Goal: Information Seeking & Learning: Learn about a topic

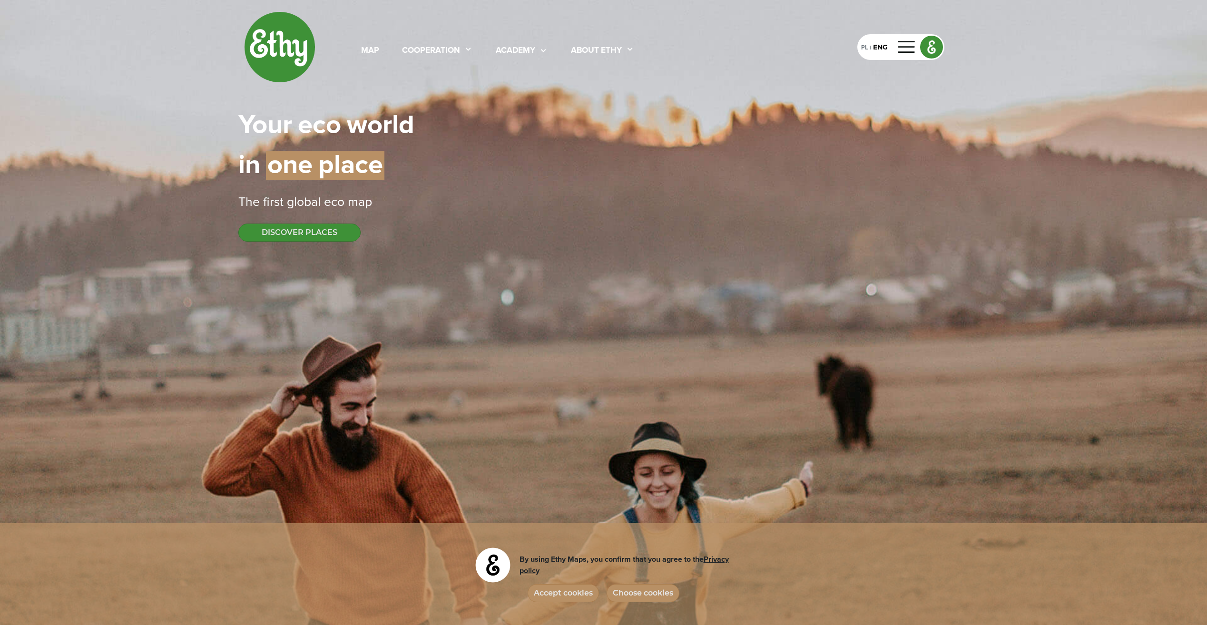
select select
click at [864, 49] on div "PL" at bounding box center [864, 47] width 7 height 10
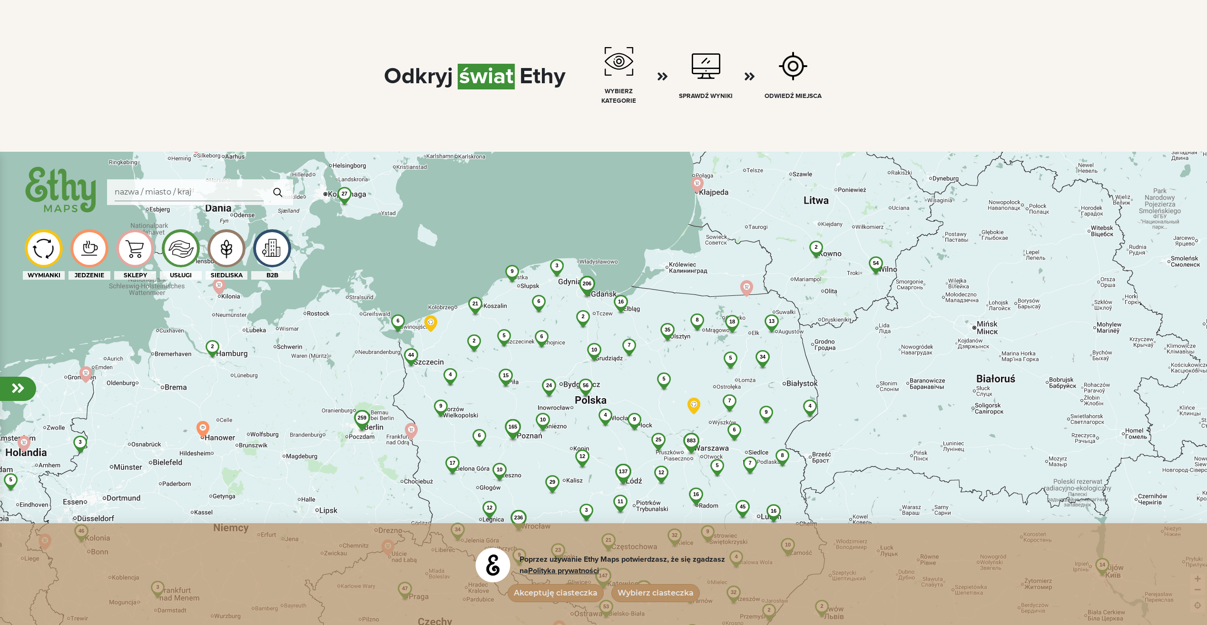
scroll to position [761, 0]
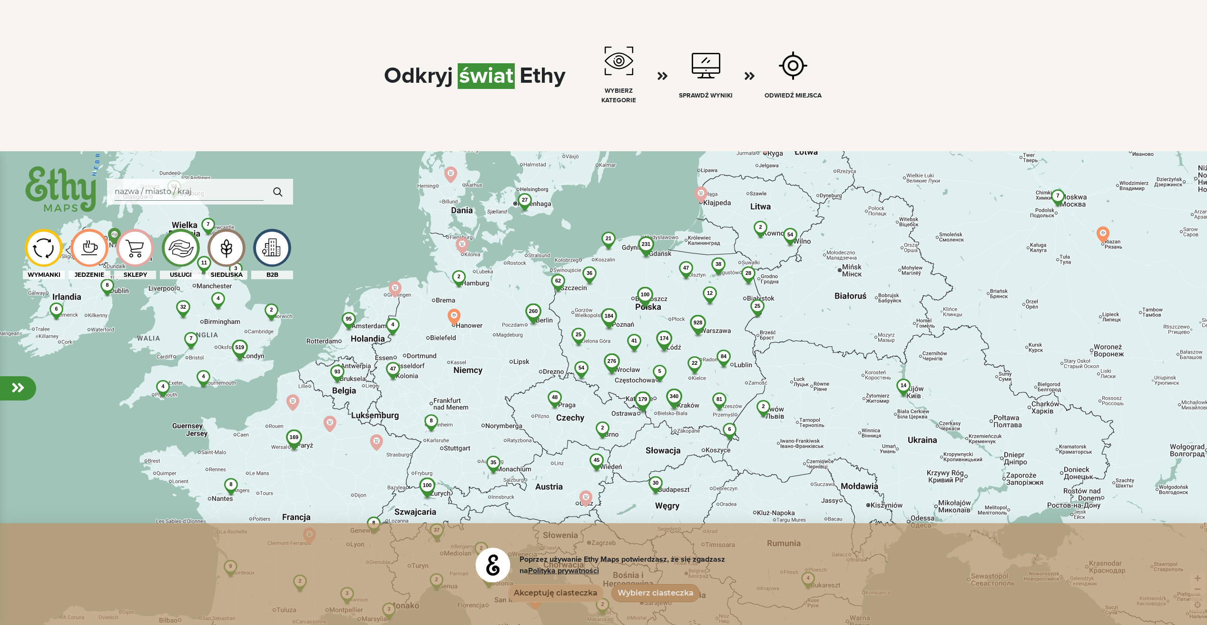
click at [576, 590] on button "Akceptuję ciasteczka" at bounding box center [556, 593] width 96 height 18
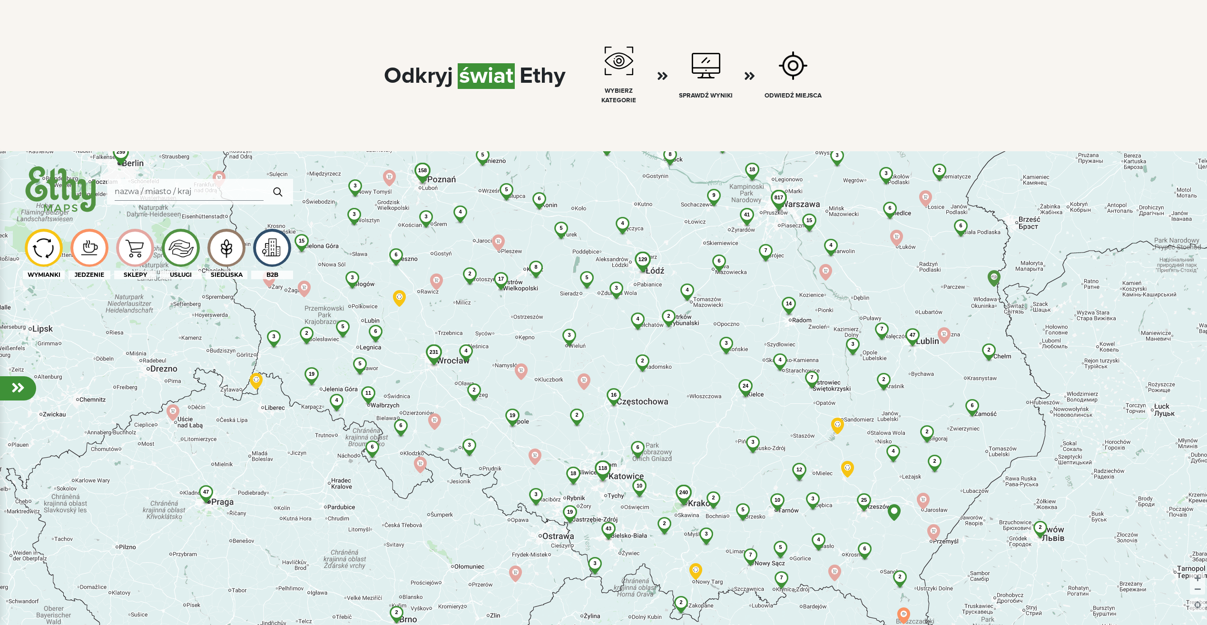
click at [640, 444] on div "6" at bounding box center [637, 447] width 25 height 13
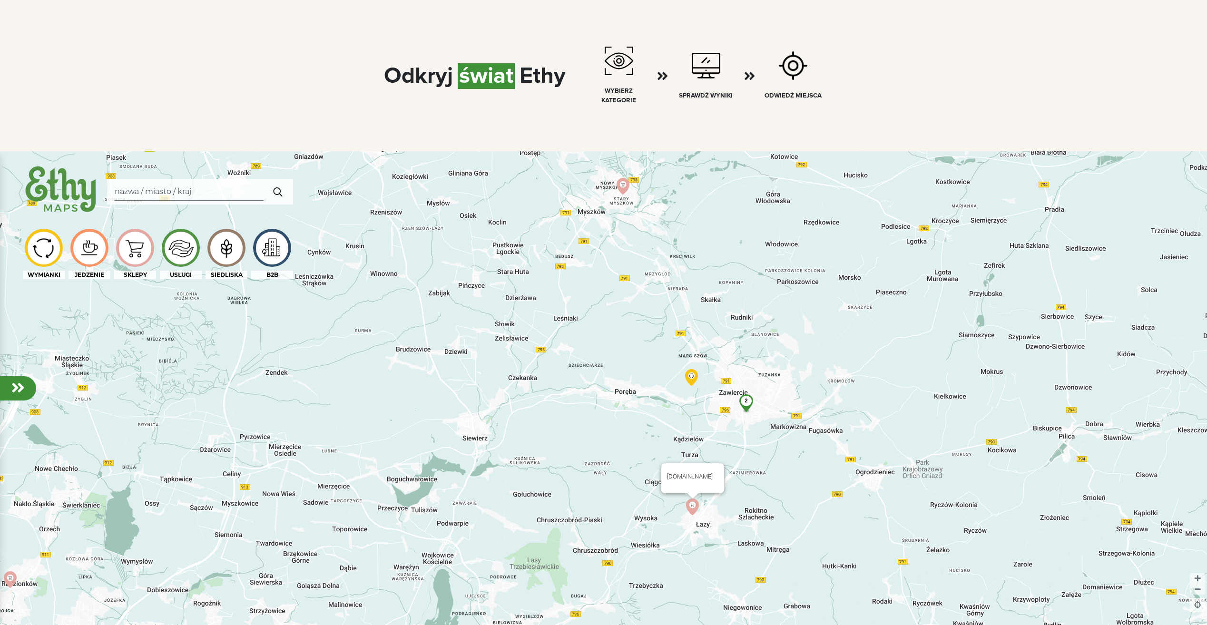
click at [694, 506] on img at bounding box center [692, 507] width 17 height 17
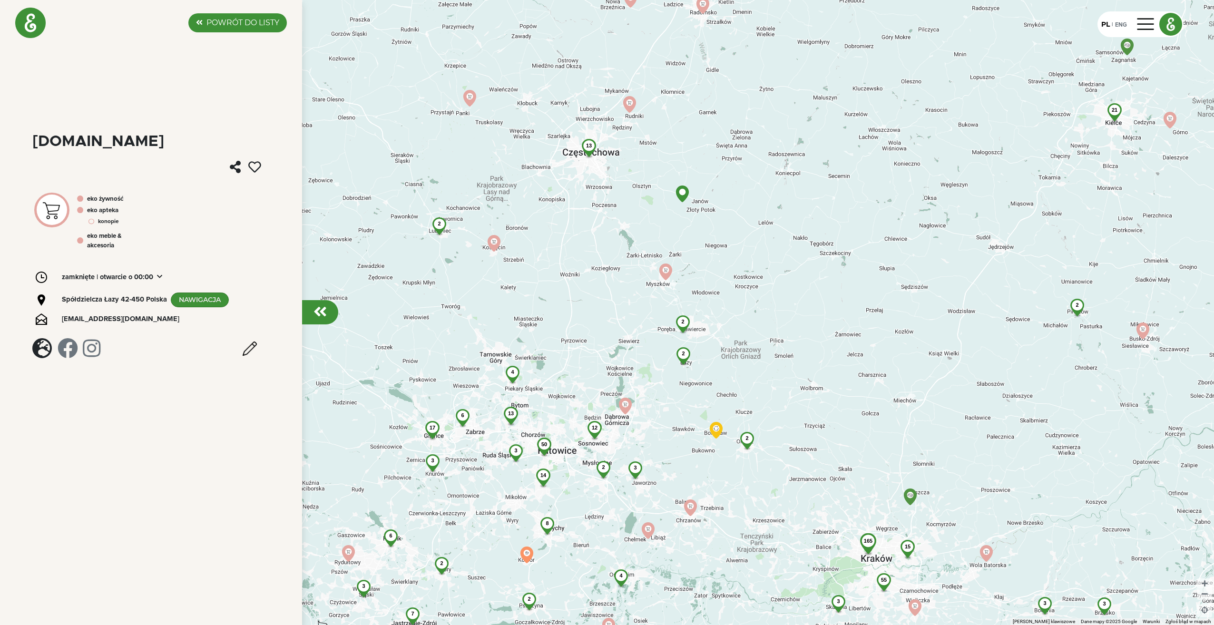
click at [747, 436] on span "2" at bounding box center [747, 438] width 3 height 6
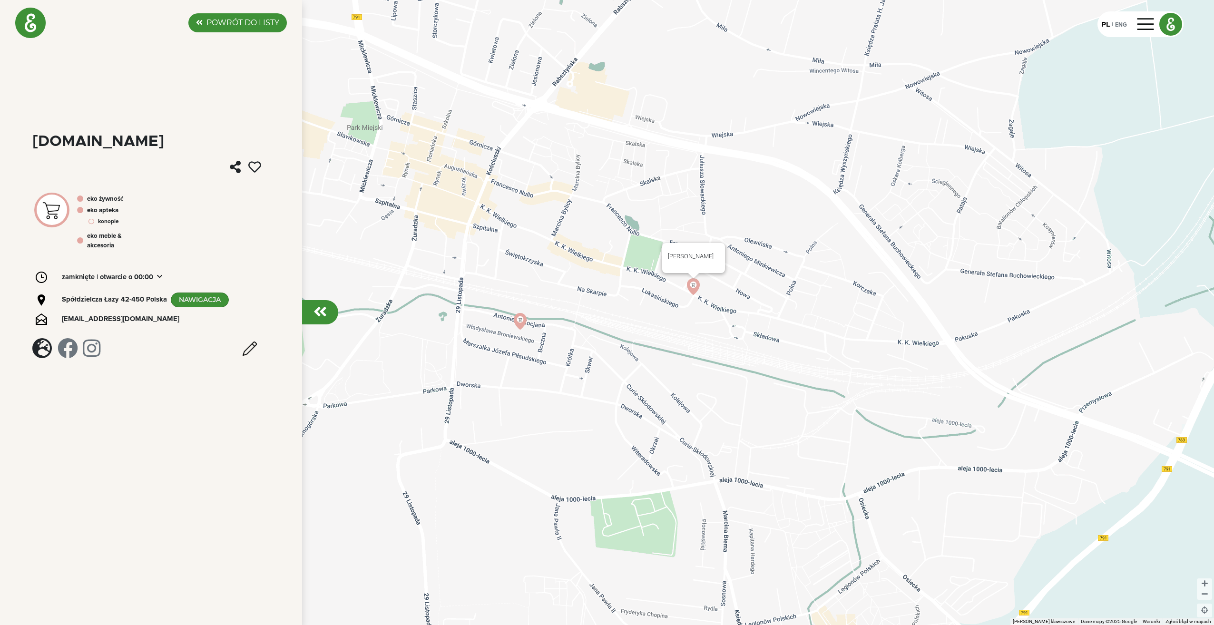
click at [694, 284] on img at bounding box center [693, 286] width 17 height 17
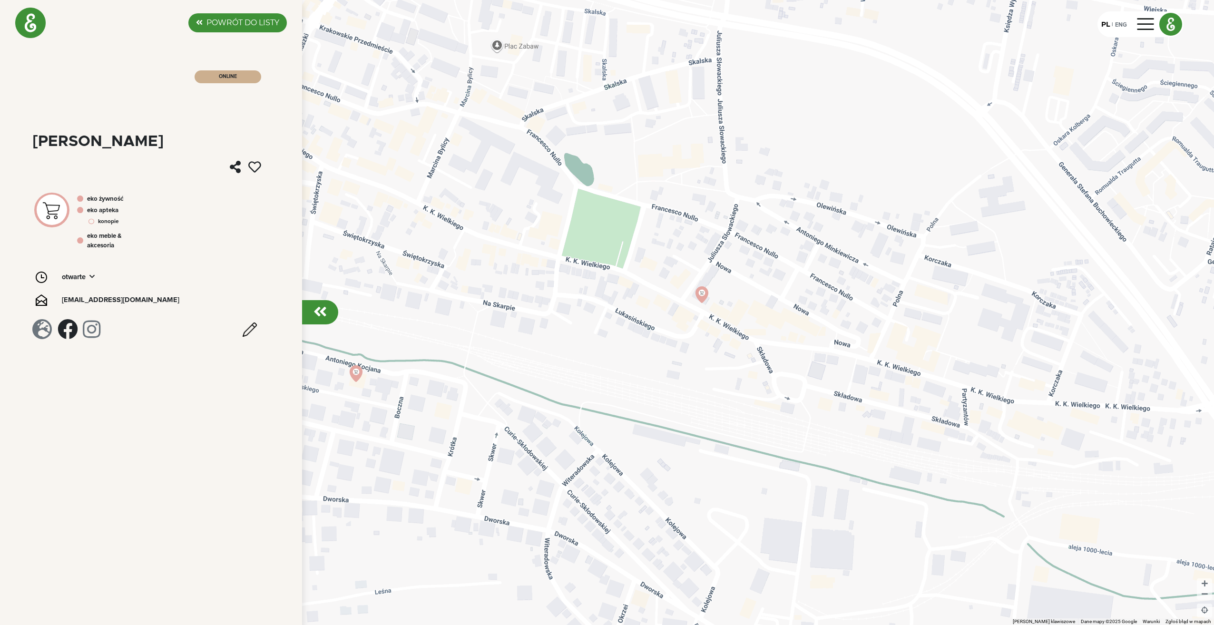
click at [729, 94] on div "Aby korzystać z interfejsu, używaj klawiszy strzałek." at bounding box center [607, 312] width 1214 height 625
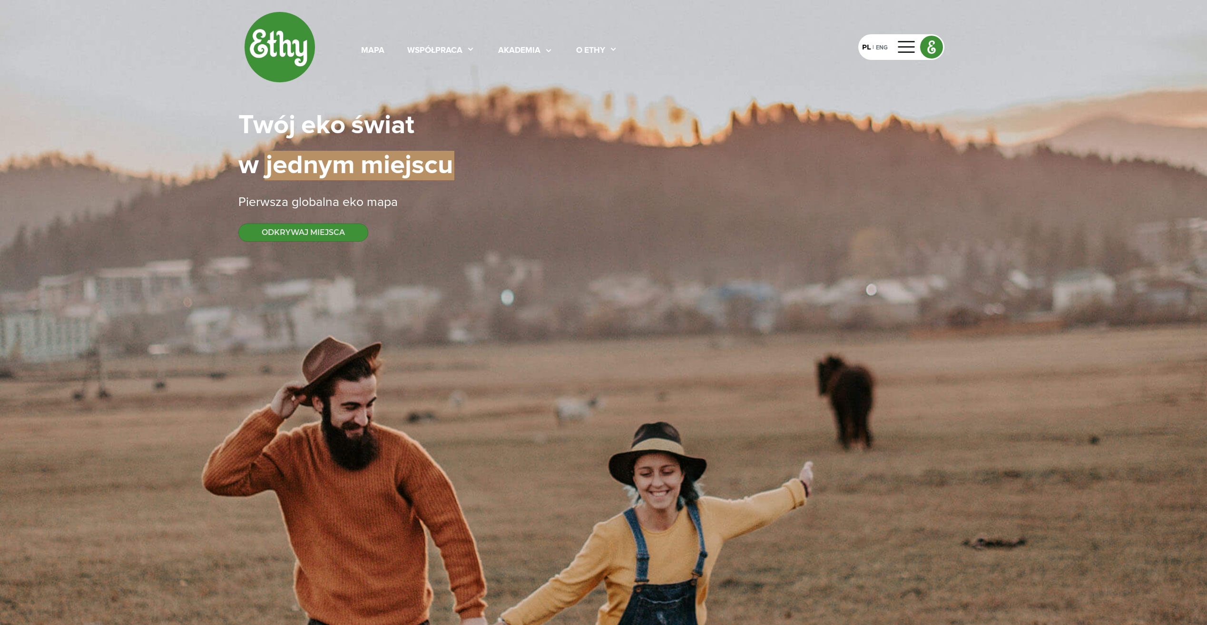
select select
click at [435, 47] on div "współpraca" at bounding box center [434, 51] width 55 height 12
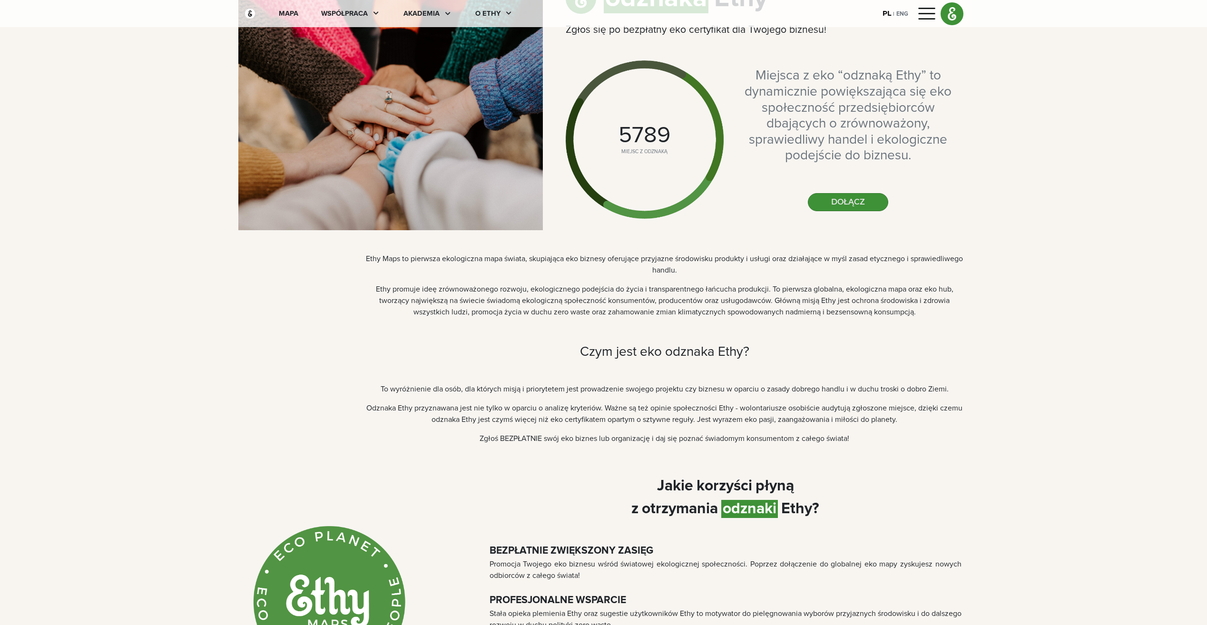
scroll to position [48, 0]
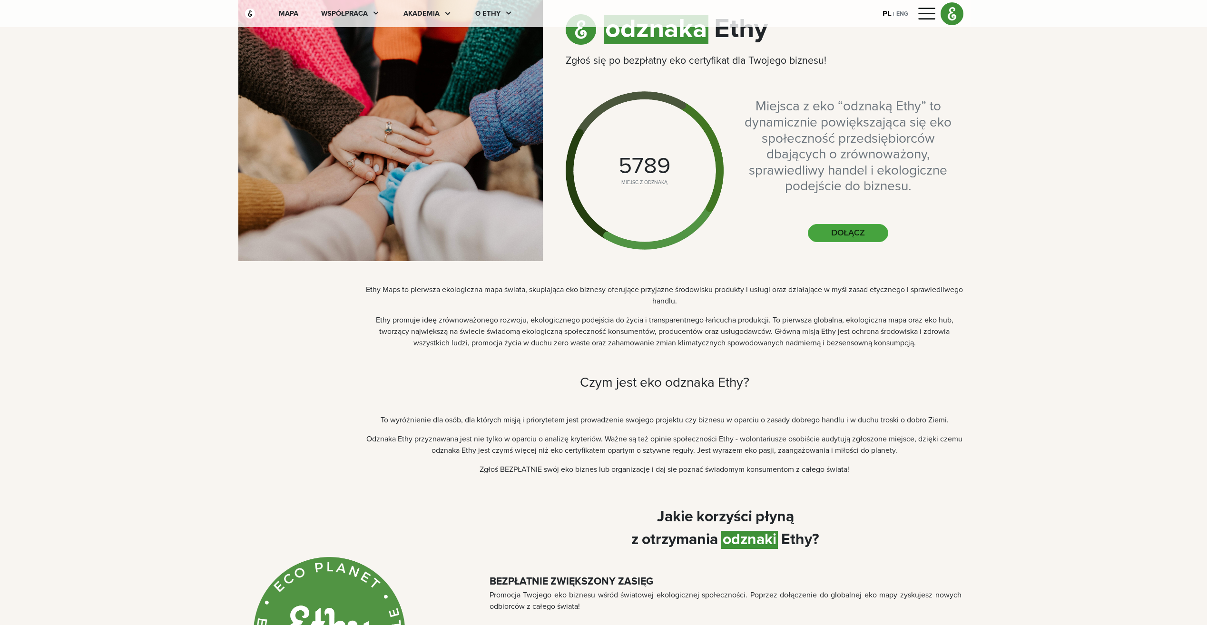
click at [859, 226] on button "DOŁĄCZ" at bounding box center [848, 233] width 80 height 18
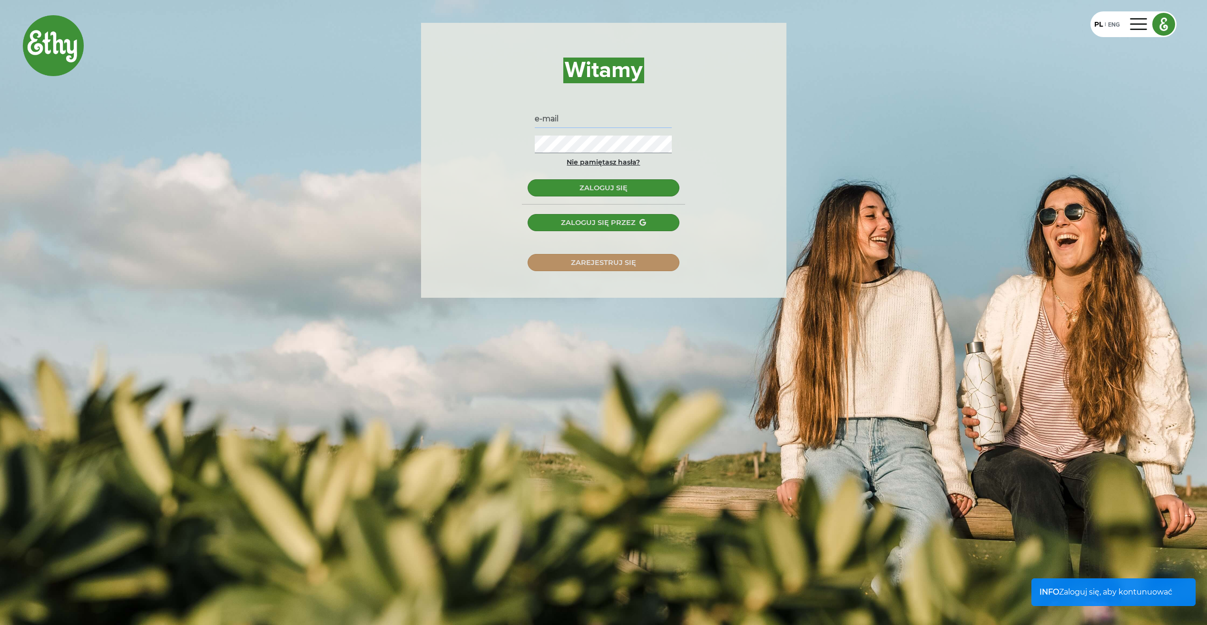
click at [549, 115] on input "text" at bounding box center [603, 119] width 137 height 18
type input "[EMAIL_ADDRESS][DOMAIN_NAME]"
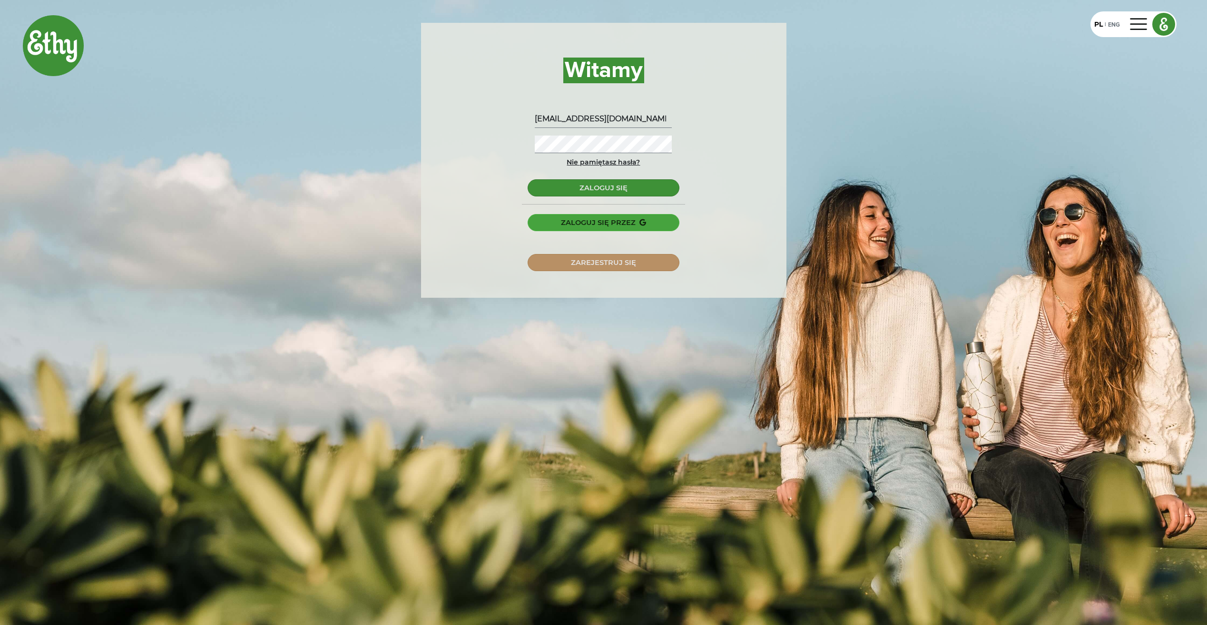
click at [597, 222] on div "ZALOGUJ SIĘ PRZEZ" at bounding box center [604, 222] width 152 height 17
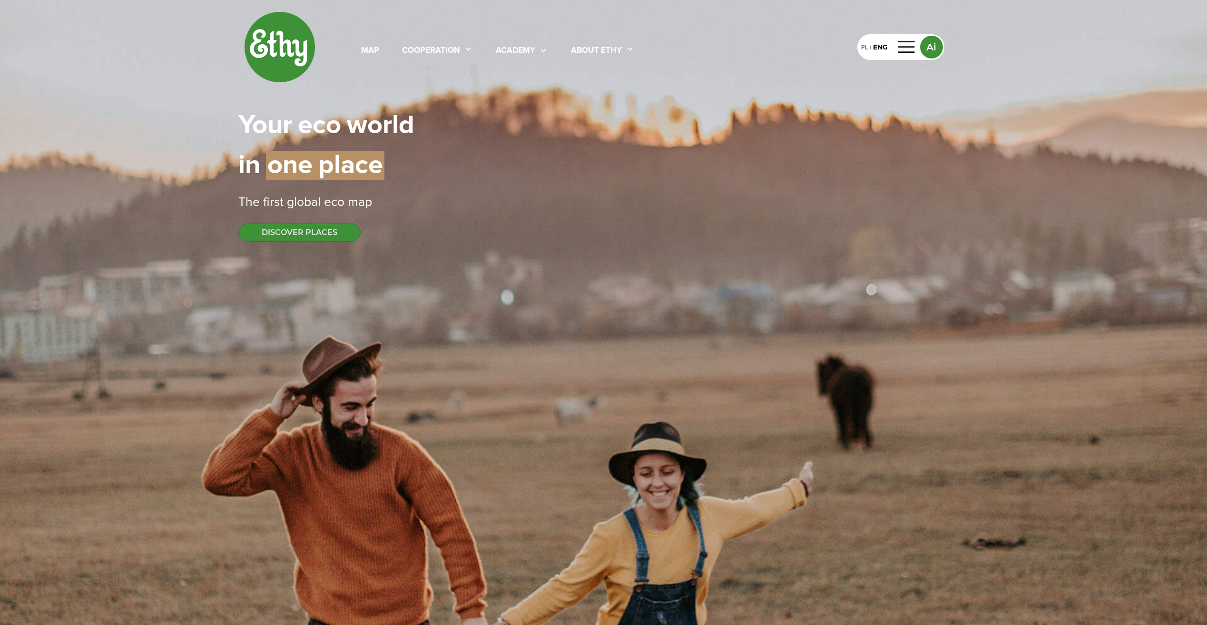
select select
click at [863, 45] on div "PL" at bounding box center [864, 47] width 7 height 10
click at [418, 48] on div "współpraca" at bounding box center [434, 51] width 55 height 12
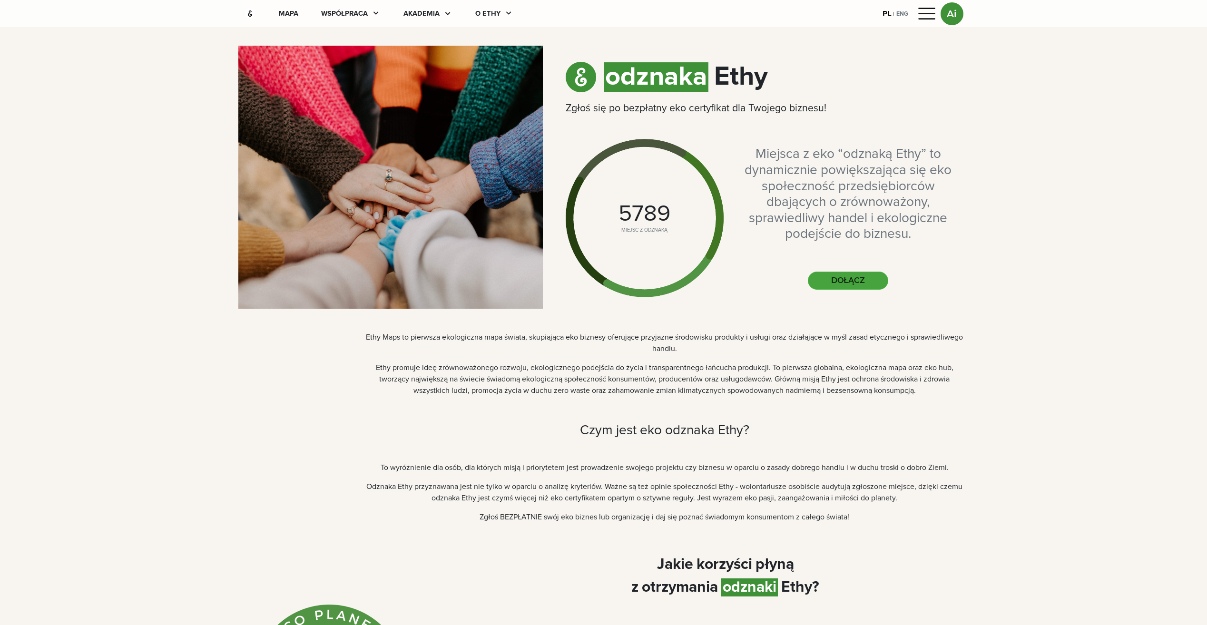
click at [836, 283] on button "DOŁĄCZ" at bounding box center [848, 281] width 80 height 18
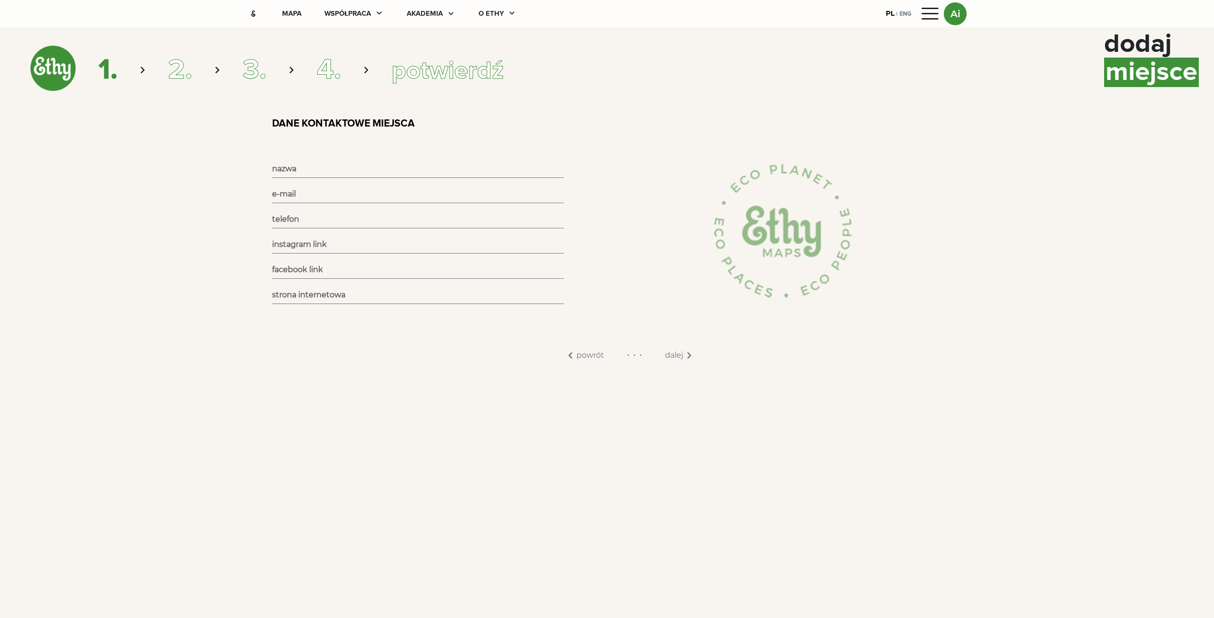
click at [337, 164] on input "text" at bounding box center [418, 169] width 292 height 18
click at [303, 292] on input "url" at bounding box center [418, 295] width 292 height 18
click at [380, 164] on input "text" at bounding box center [418, 169] width 292 height 18
click at [297, 170] on input "text" at bounding box center [418, 169] width 292 height 18
click at [56, 77] on img at bounding box center [52, 68] width 45 height 45
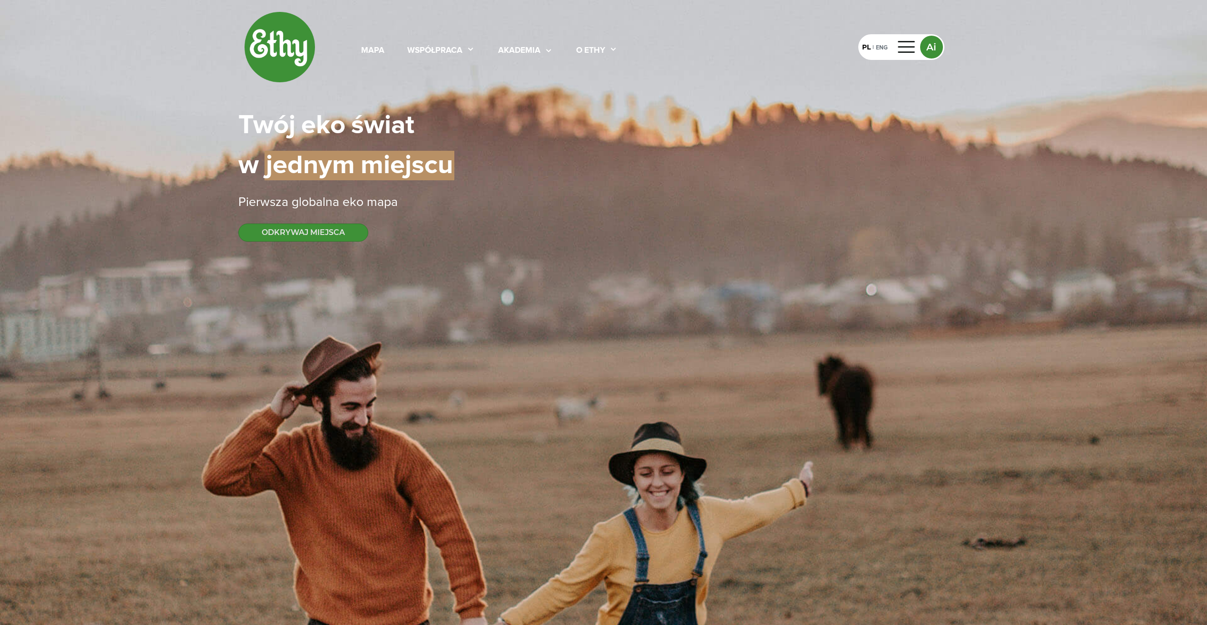
select select
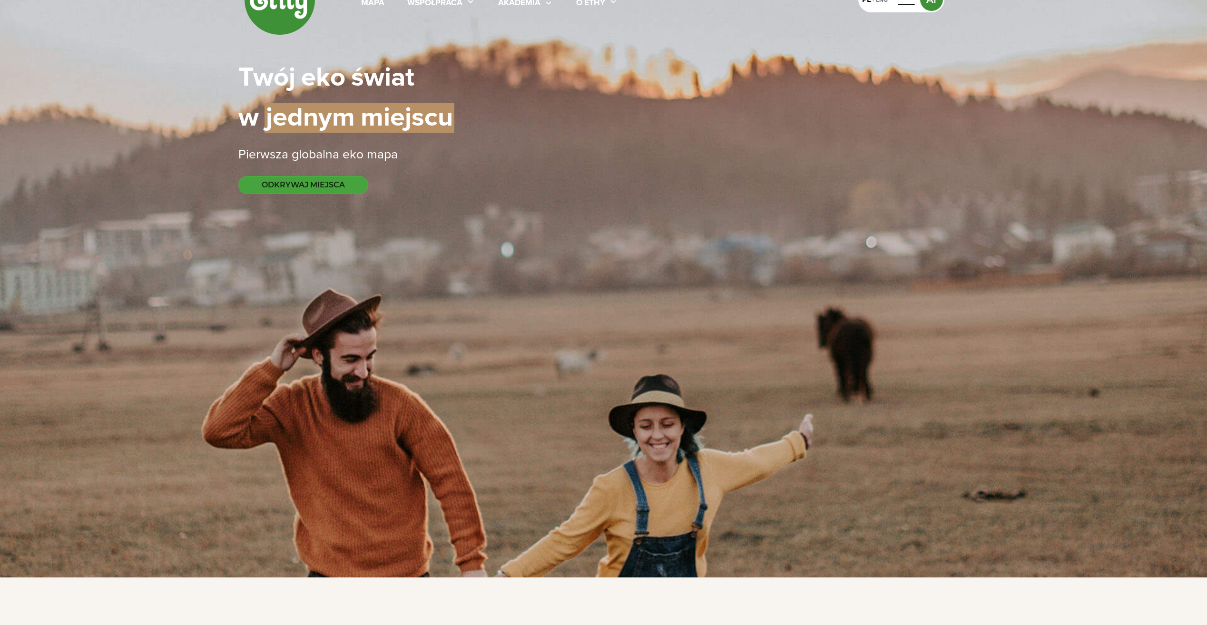
click at [313, 183] on button "ODKRYWAJ MIEJSCA" at bounding box center [303, 185] width 130 height 18
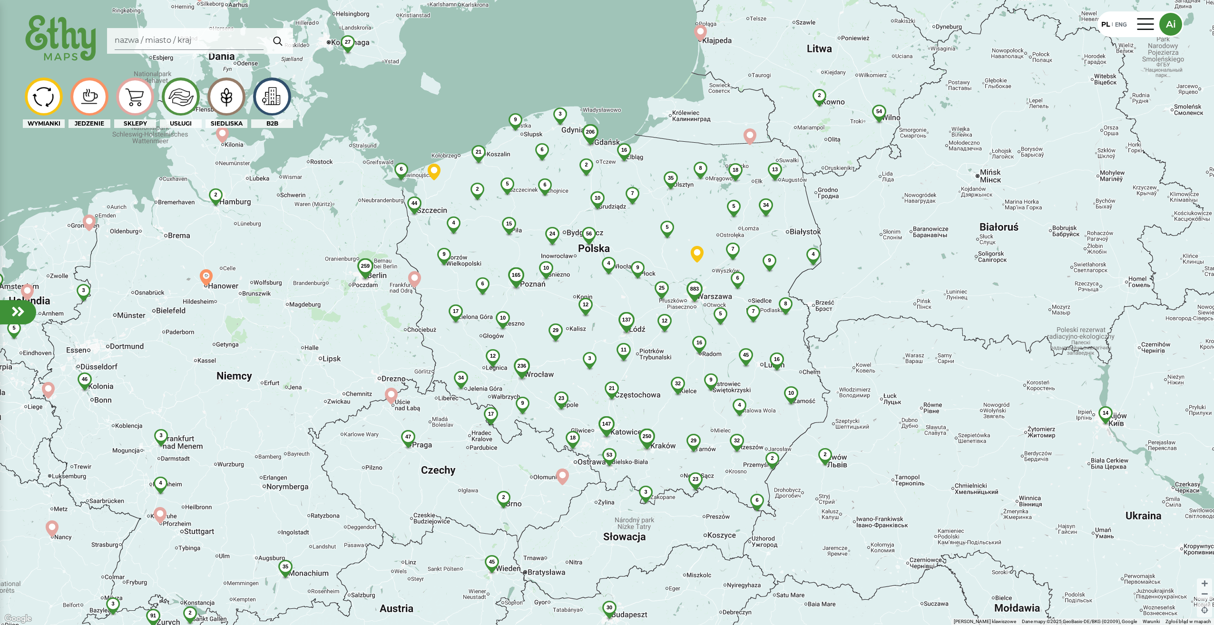
click at [230, 35] on input "Search" at bounding box center [189, 41] width 149 height 18
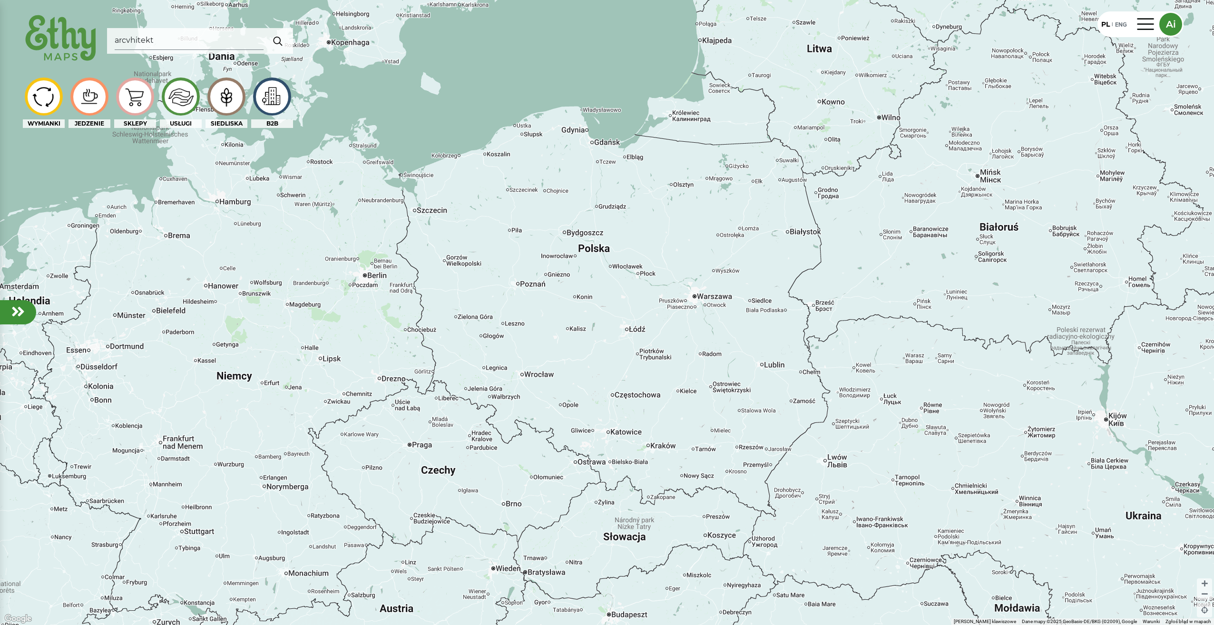
click at [131, 41] on input "arcvhitekt" at bounding box center [189, 41] width 149 height 18
click at [214, 44] on input "architekt" at bounding box center [189, 41] width 149 height 18
click at [665, 328] on div at bounding box center [607, 312] width 1214 height 625
click at [204, 41] on input "architekt" at bounding box center [189, 41] width 149 height 18
click at [272, 39] on img "button" at bounding box center [278, 40] width 18 height 19
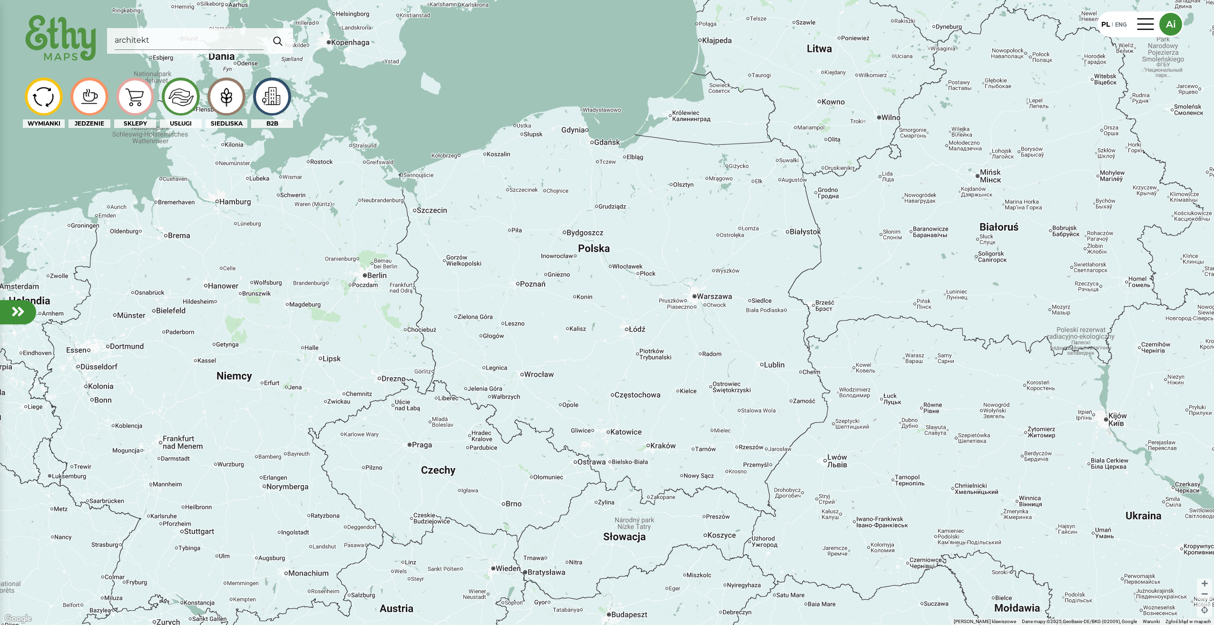
click at [278, 43] on img "button" at bounding box center [278, 40] width 18 height 19
click at [189, 40] on input "architekt" at bounding box center [189, 41] width 149 height 18
type input "architektura"
click at [277, 43] on img "button" at bounding box center [278, 40] width 18 height 19
click at [266, 100] on img at bounding box center [272, 97] width 32 height 28
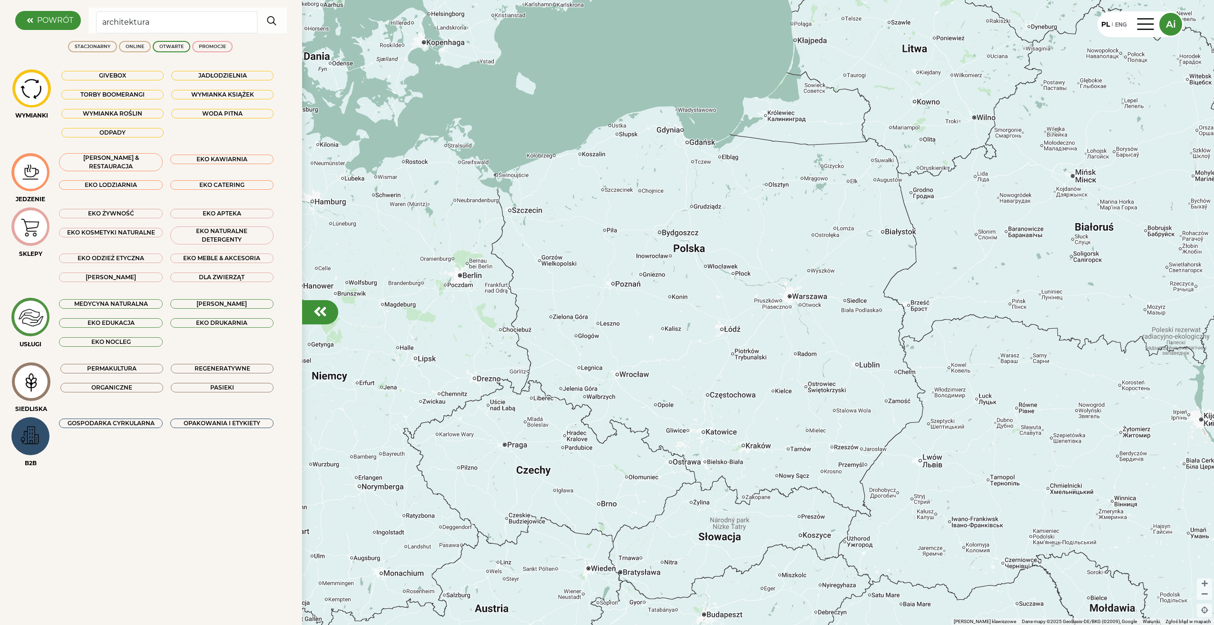
click at [214, 256] on div "EKO MEBLE & AKCESORIA" at bounding box center [221, 259] width 103 height 10
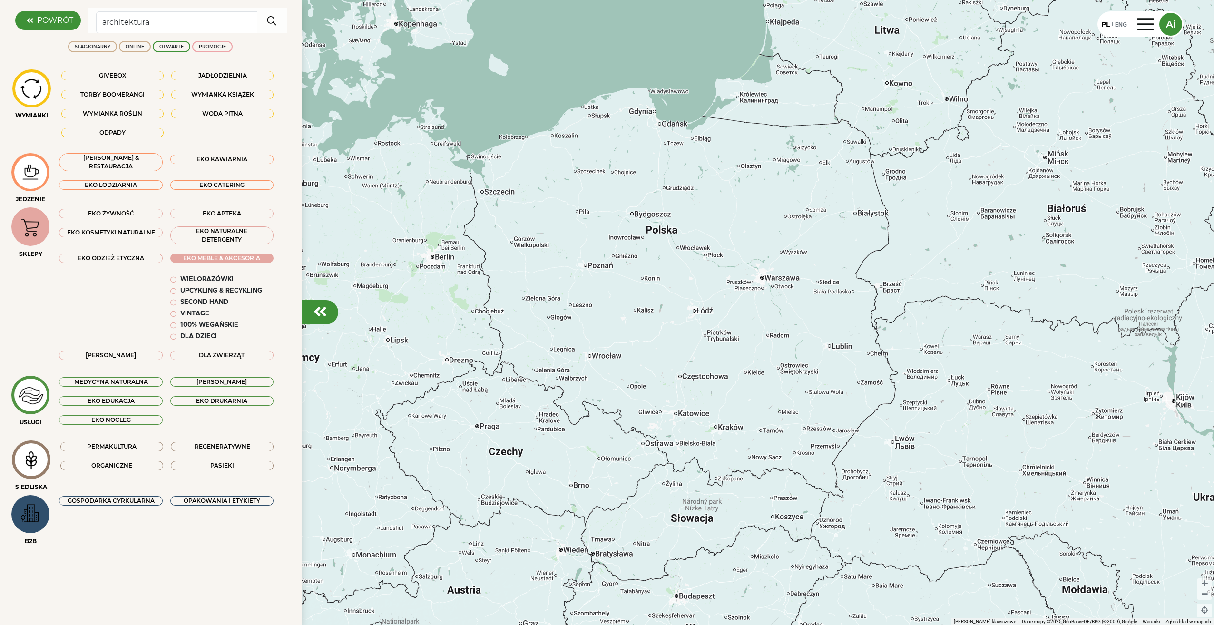
drag, startPoint x: 765, startPoint y: 459, endPoint x: 736, endPoint y: 439, distance: 35.2
click at [736, 439] on div at bounding box center [607, 312] width 1214 height 625
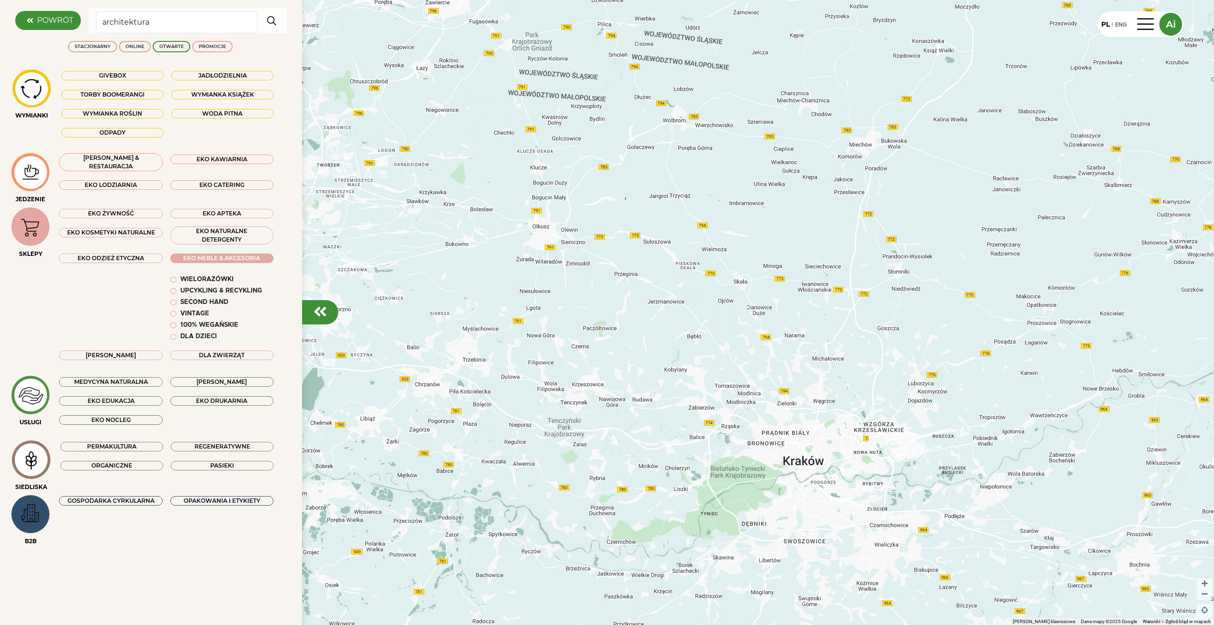
drag, startPoint x: 655, startPoint y: 360, endPoint x: 673, endPoint y: 382, distance: 28.4
click at [673, 382] on div at bounding box center [607, 312] width 1214 height 625
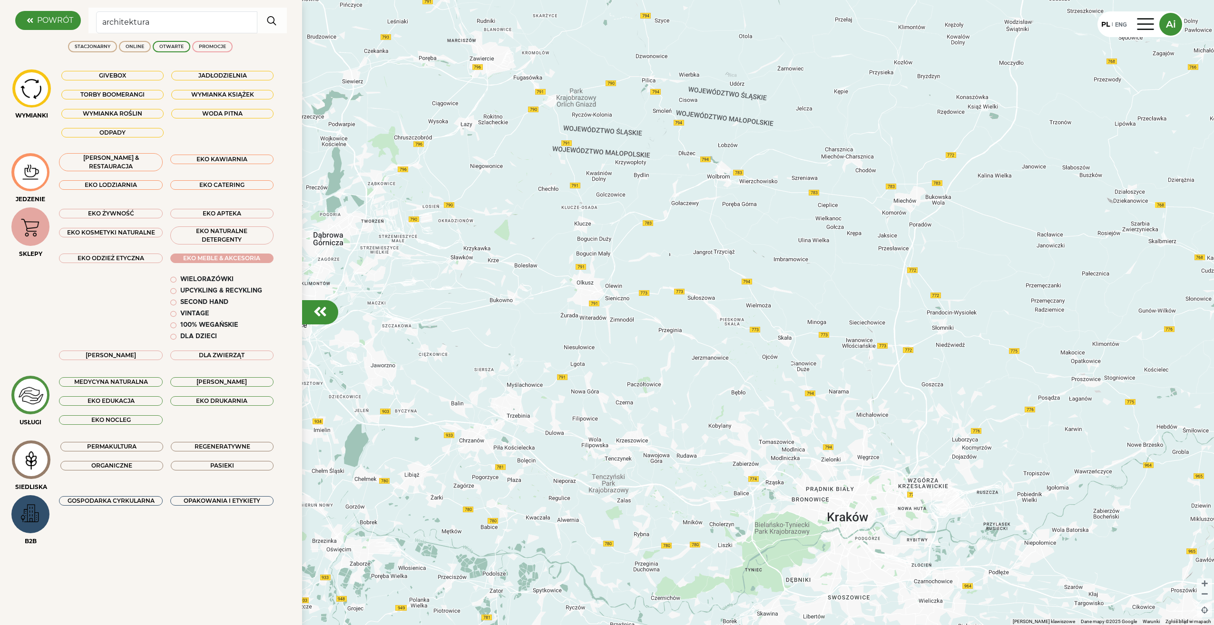
drag, startPoint x: 626, startPoint y: 342, endPoint x: 671, endPoint y: 401, distance: 74.3
click at [671, 401] on div at bounding box center [607, 312] width 1214 height 625
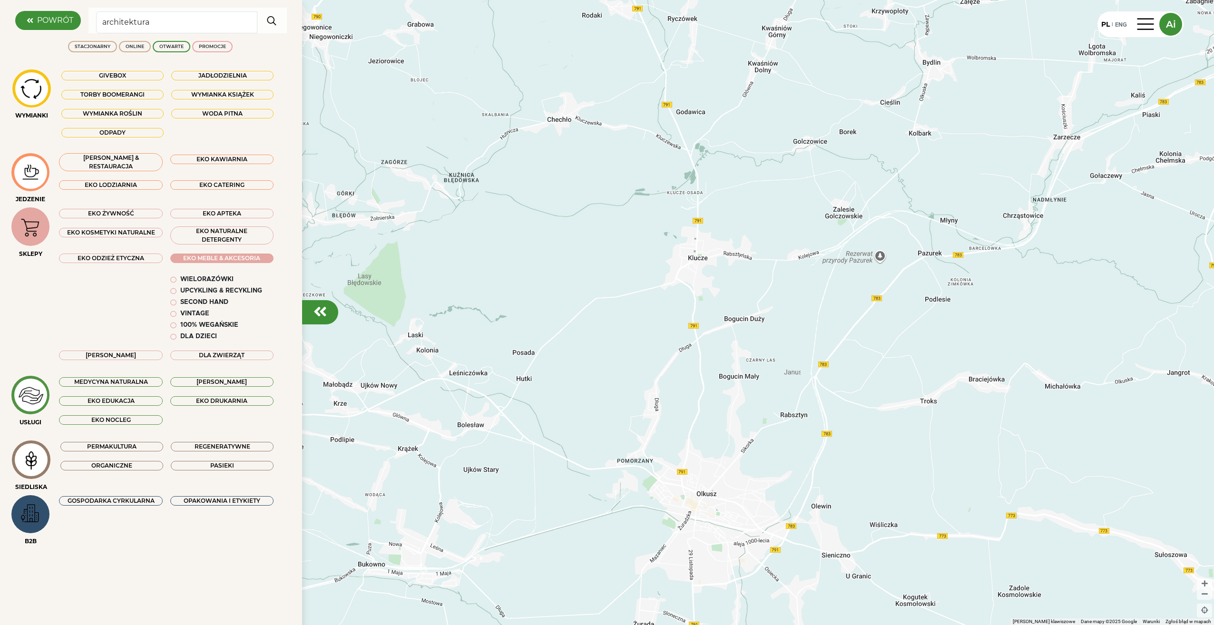
click at [78, 231] on div "EKO KOSMETYKI NATURALNE" at bounding box center [110, 233] width 103 height 10
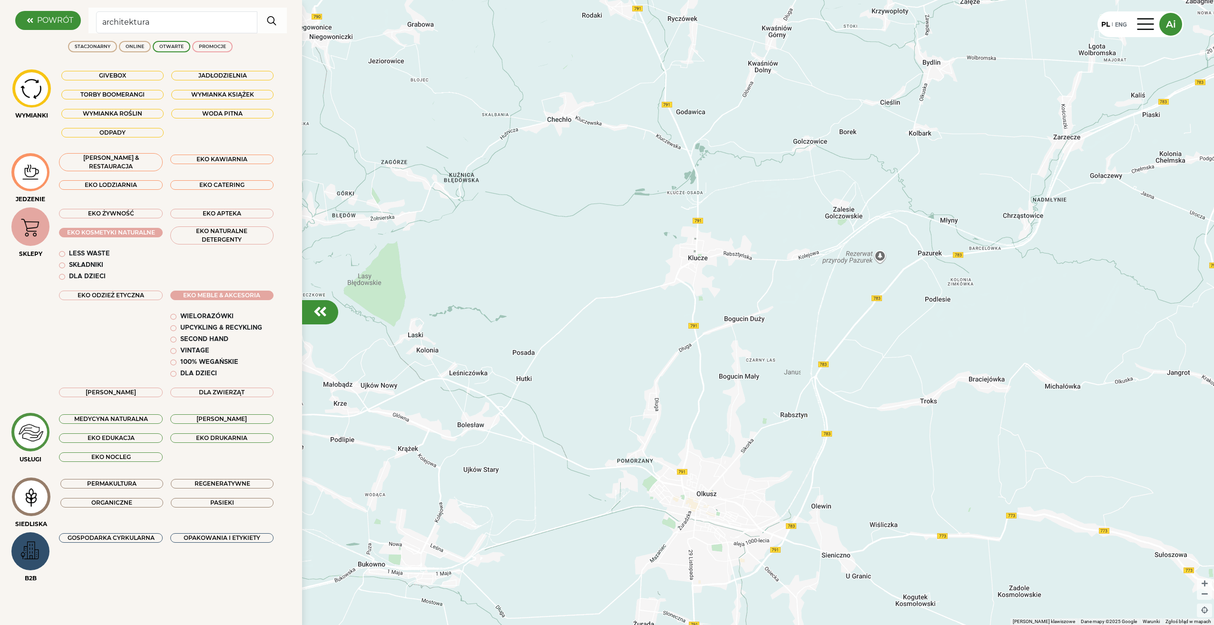
click at [85, 261] on div "Składniki" at bounding box center [86, 266] width 34 height 10
drag, startPoint x: 149, startPoint y: 24, endPoint x: 97, endPoint y: 24, distance: 51.9
click at [97, 24] on input "architektura" at bounding box center [176, 22] width 161 height 22
click at [102, 48] on div "STACJONARNY" at bounding box center [93, 46] width 36 height 7
click at [84, 43] on div "STACJONARNY" at bounding box center [93, 46] width 36 height 7
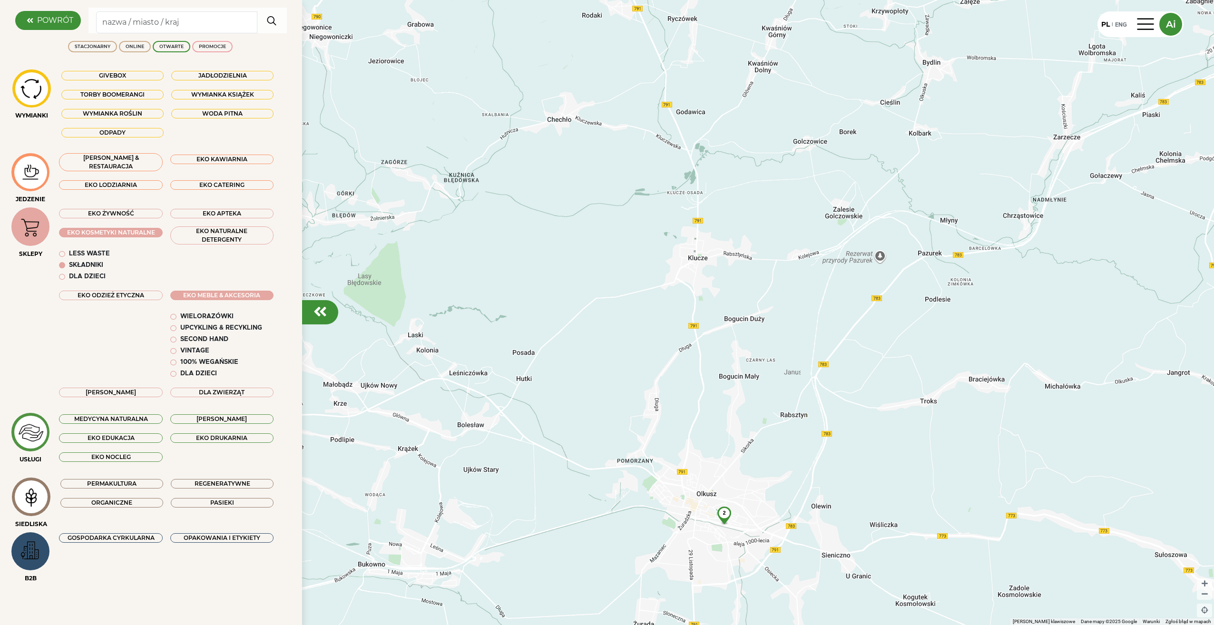
click at [275, 22] on img "button" at bounding box center [272, 20] width 18 height 19
click at [32, 22] on icon at bounding box center [30, 21] width 14 height 8
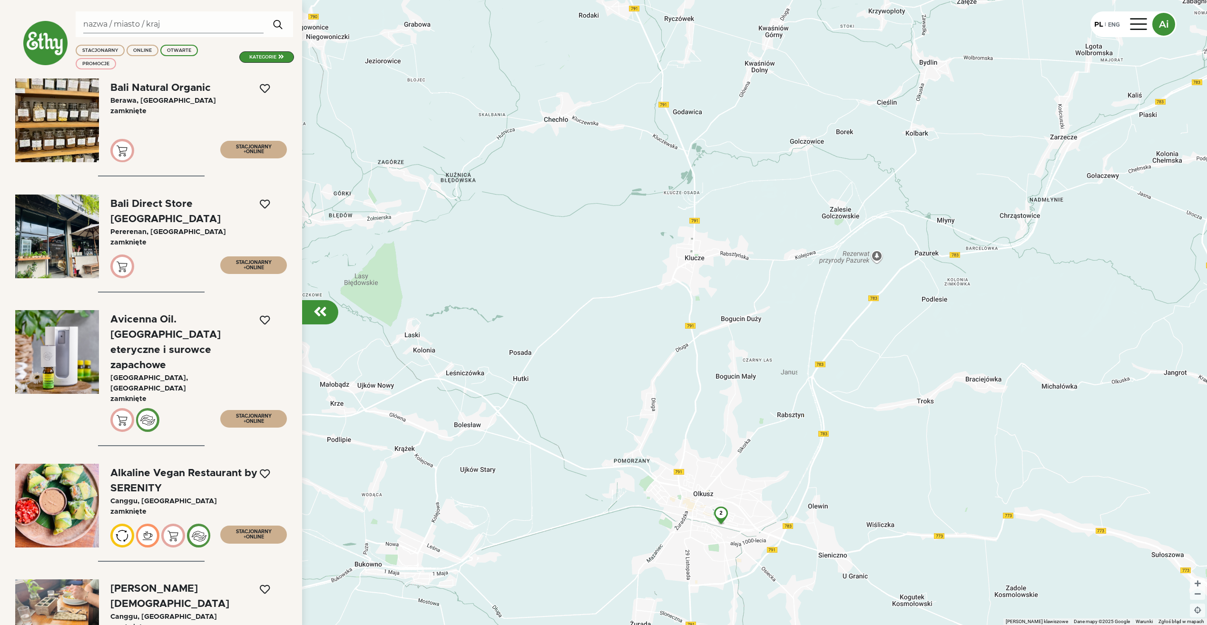
click at [250, 54] on div "kategorie" at bounding box center [262, 57] width 27 height 7
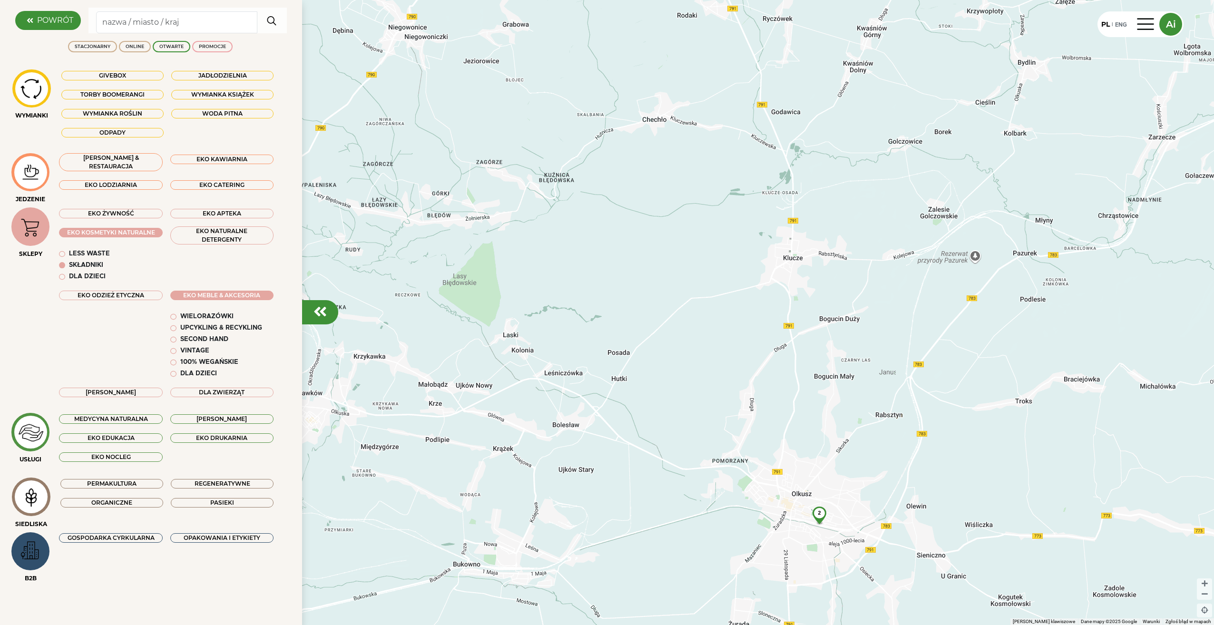
click at [106, 234] on div "EKO KOSMETYKI NATURALNE" at bounding box center [110, 233] width 103 height 10
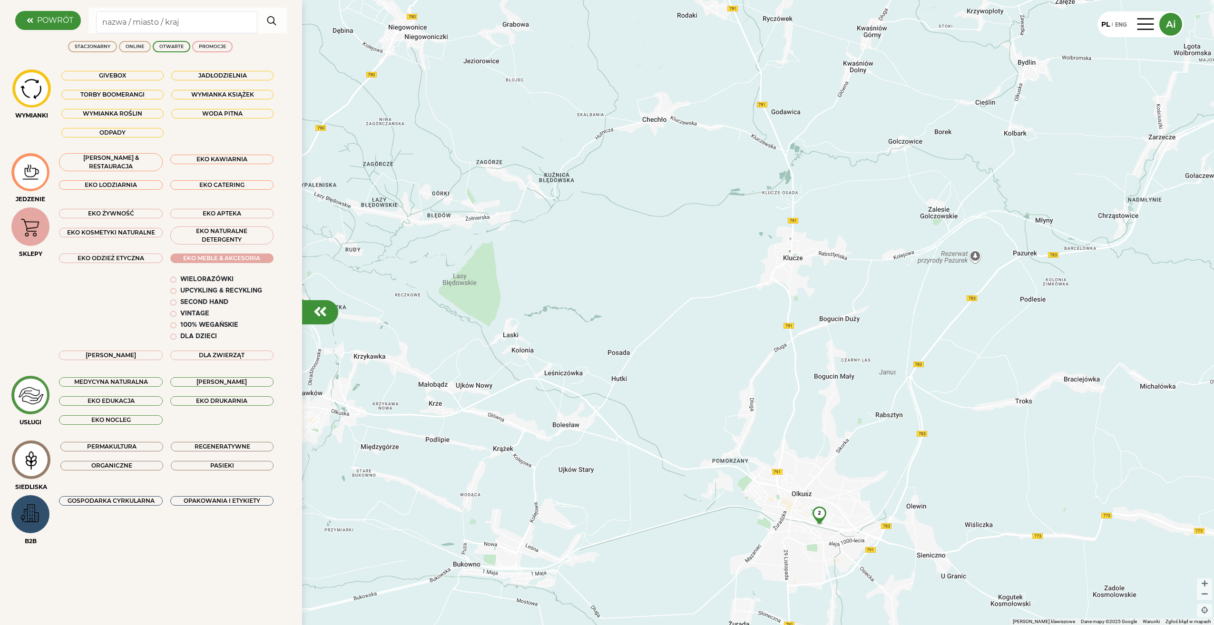
click at [102, 231] on div "EKO KOSMETYKI NATURALNE" at bounding box center [110, 233] width 103 height 10
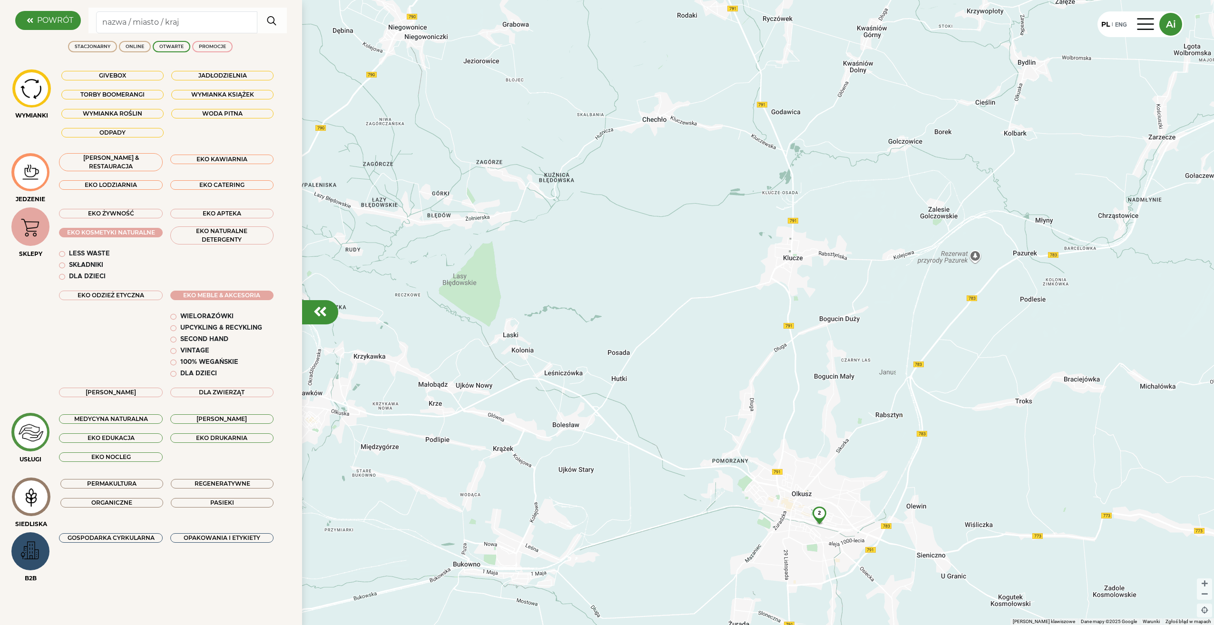
click at [87, 264] on div "Składniki" at bounding box center [86, 266] width 34 height 10
click at [265, 23] on img "button" at bounding box center [272, 20] width 18 height 19
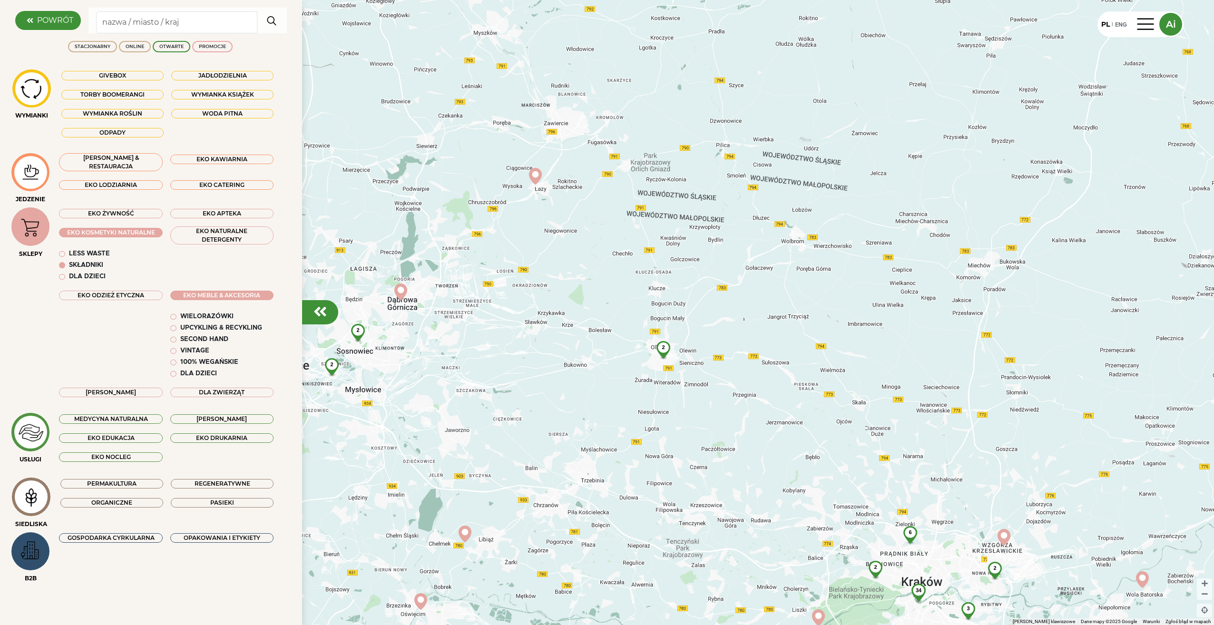
click at [358, 329] on span "2" at bounding box center [357, 330] width 3 height 6
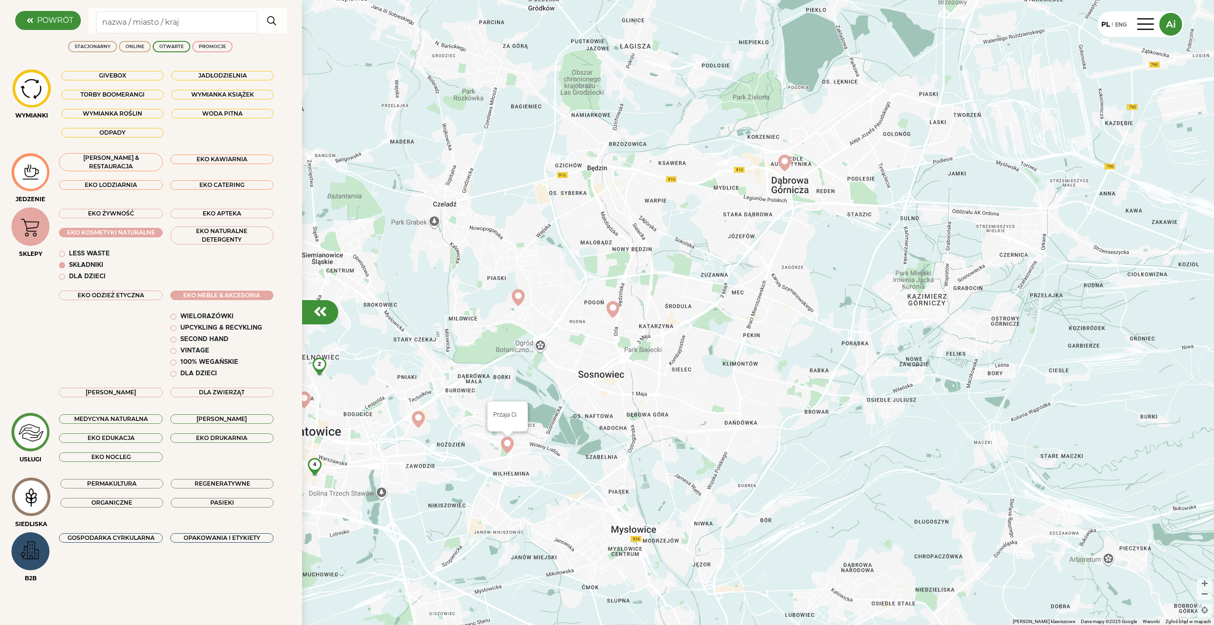
click at [506, 446] on img at bounding box center [507, 445] width 17 height 17
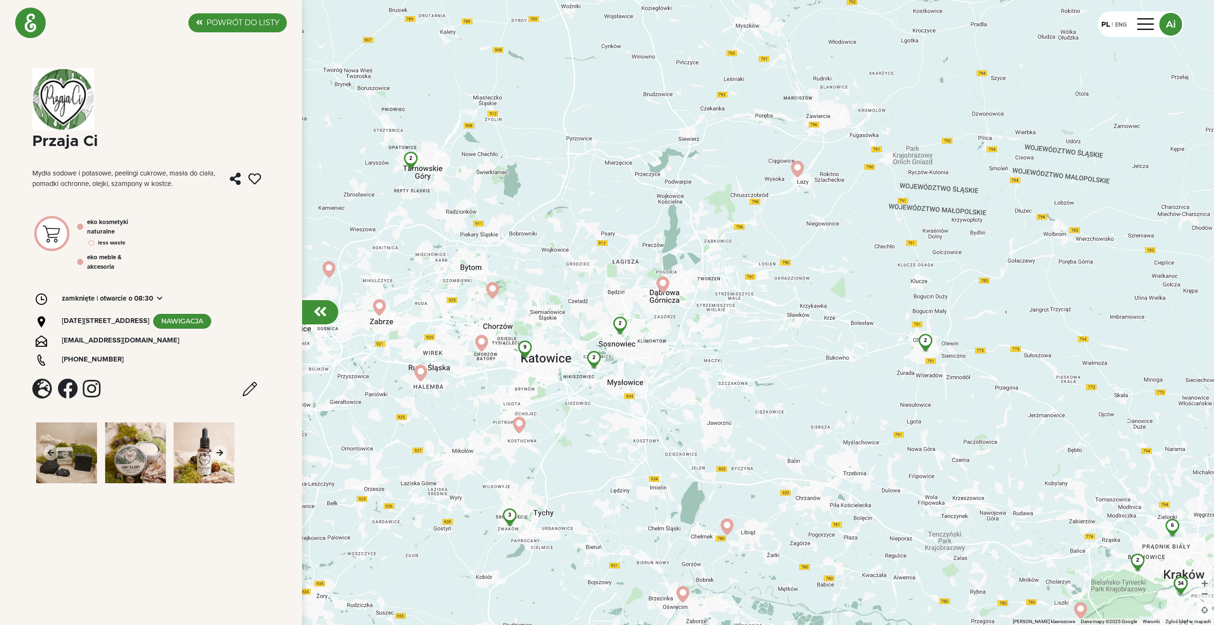
click at [524, 348] on span "9" at bounding box center [524, 347] width 3 height 6
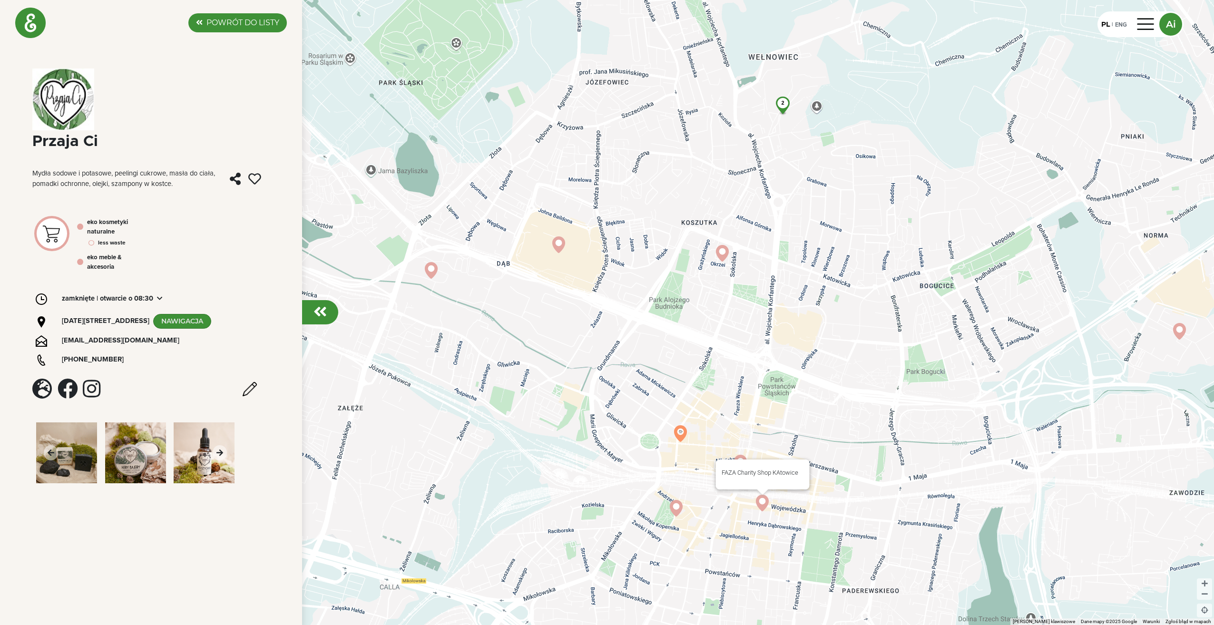
click at [764, 506] on img at bounding box center [762, 503] width 17 height 17
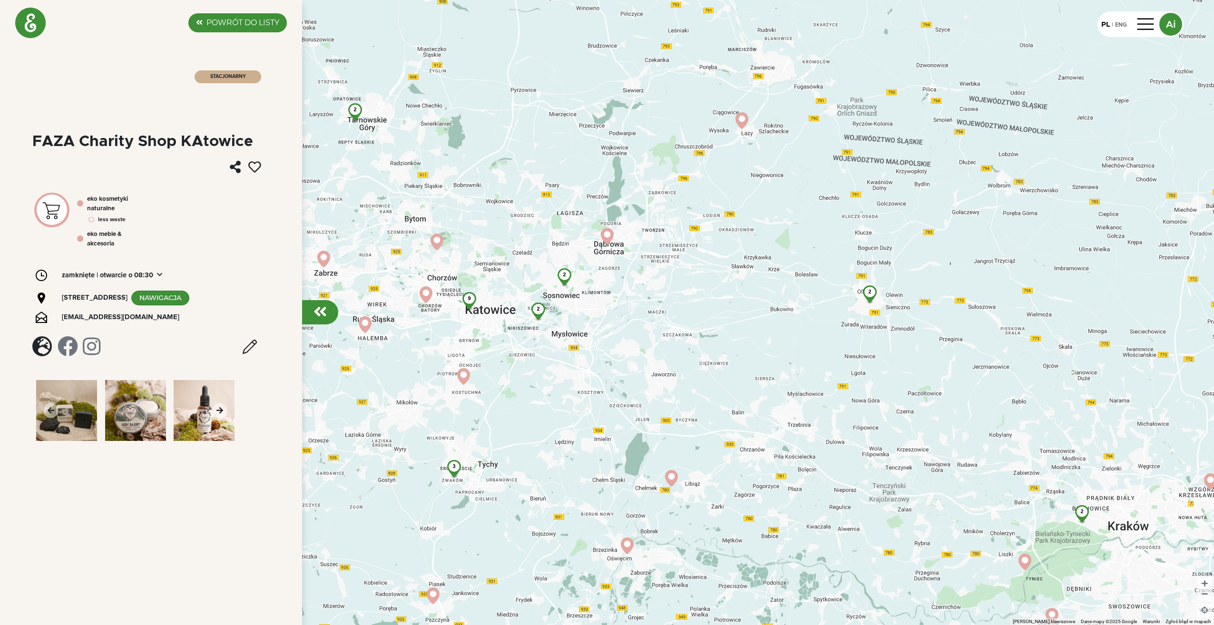
drag, startPoint x: 838, startPoint y: 232, endPoint x: 664, endPoint y: 300, distance: 186.8
click at [664, 300] on div "9 2 3 2 2 2 2" at bounding box center [607, 312] width 1214 height 625
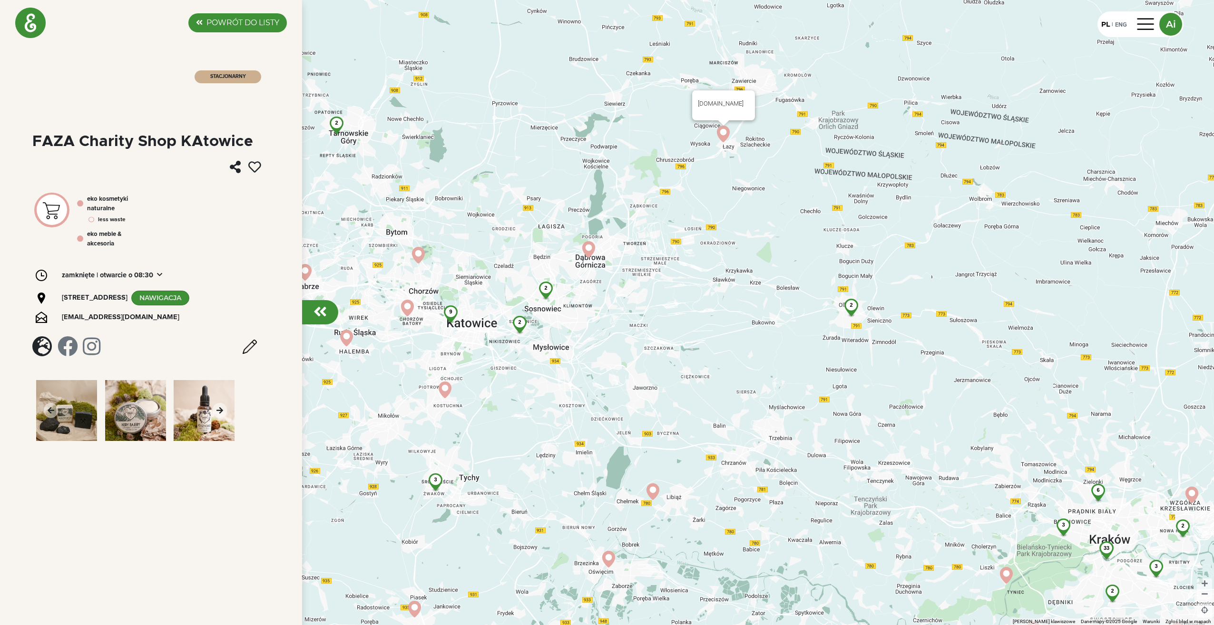
click at [722, 133] on img at bounding box center [723, 134] width 17 height 17
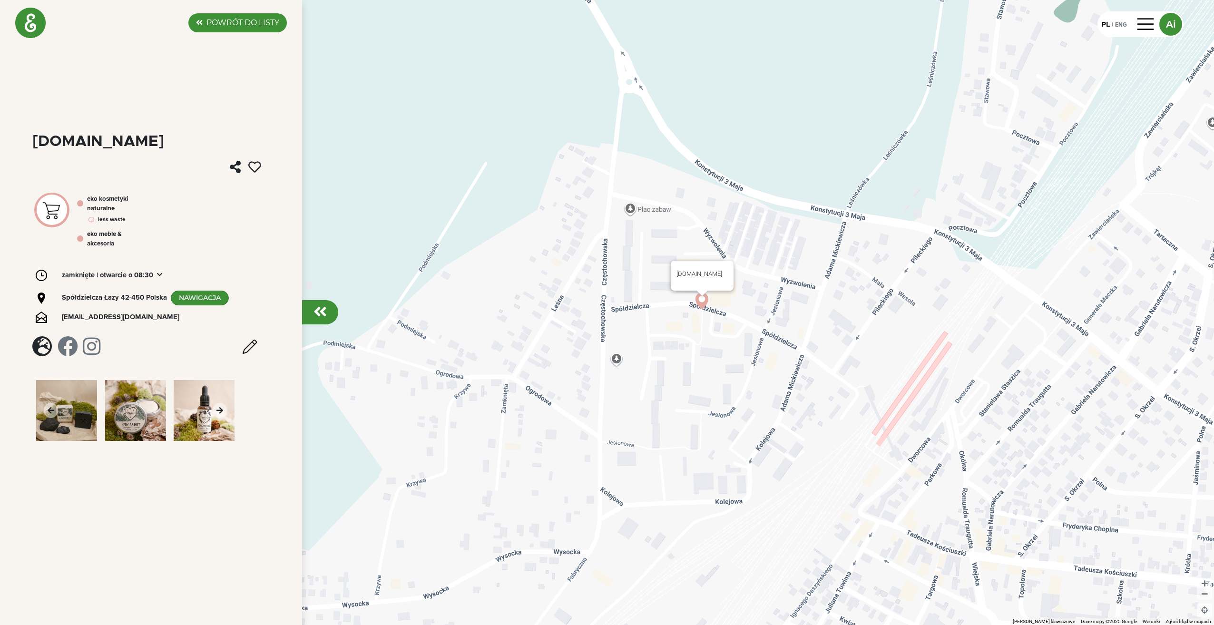
click at [704, 300] on img at bounding box center [702, 304] width 17 height 17
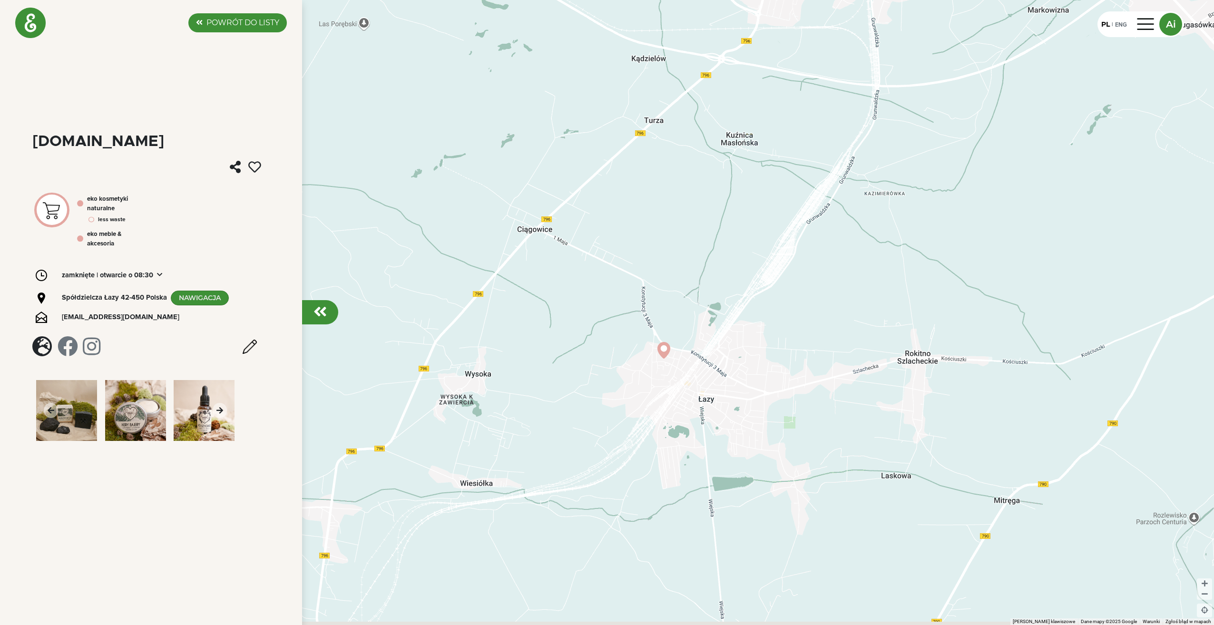
drag, startPoint x: 855, startPoint y: 412, endPoint x: 716, endPoint y: 399, distance: 139.6
click at [716, 399] on div at bounding box center [607, 312] width 1214 height 625
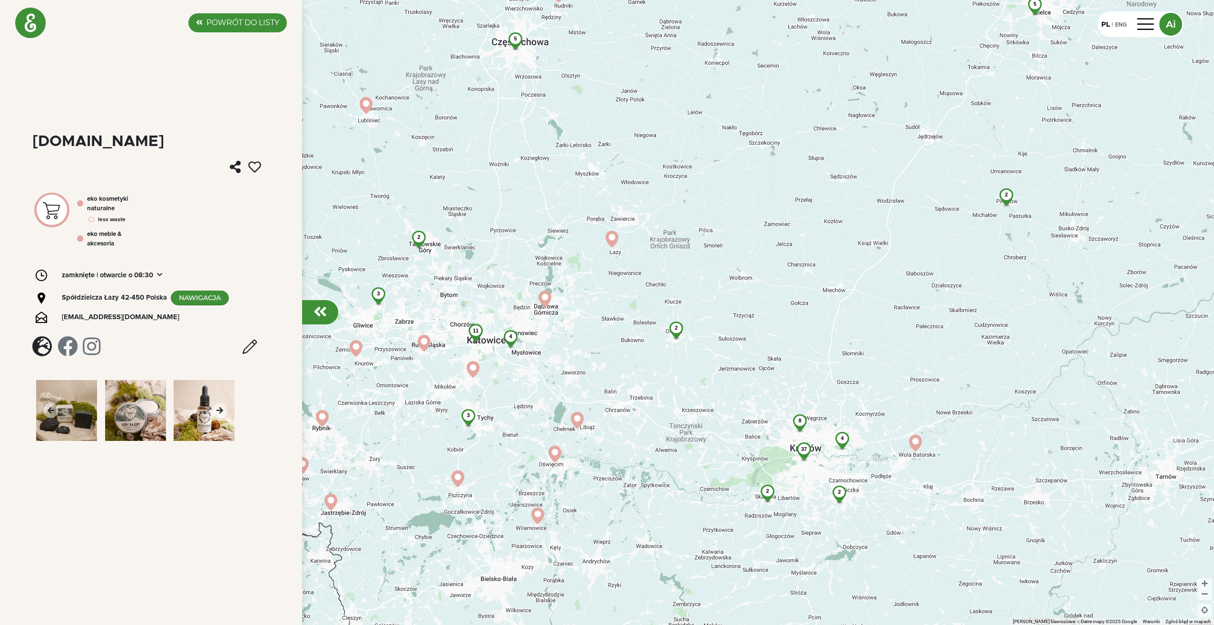
drag, startPoint x: 793, startPoint y: 515, endPoint x: 642, endPoint y: 358, distance: 217.4
click at [642, 358] on div "37 11 4 5 5 2 4 3 4 2 8 2 3 2 4 2 2" at bounding box center [607, 312] width 1214 height 625
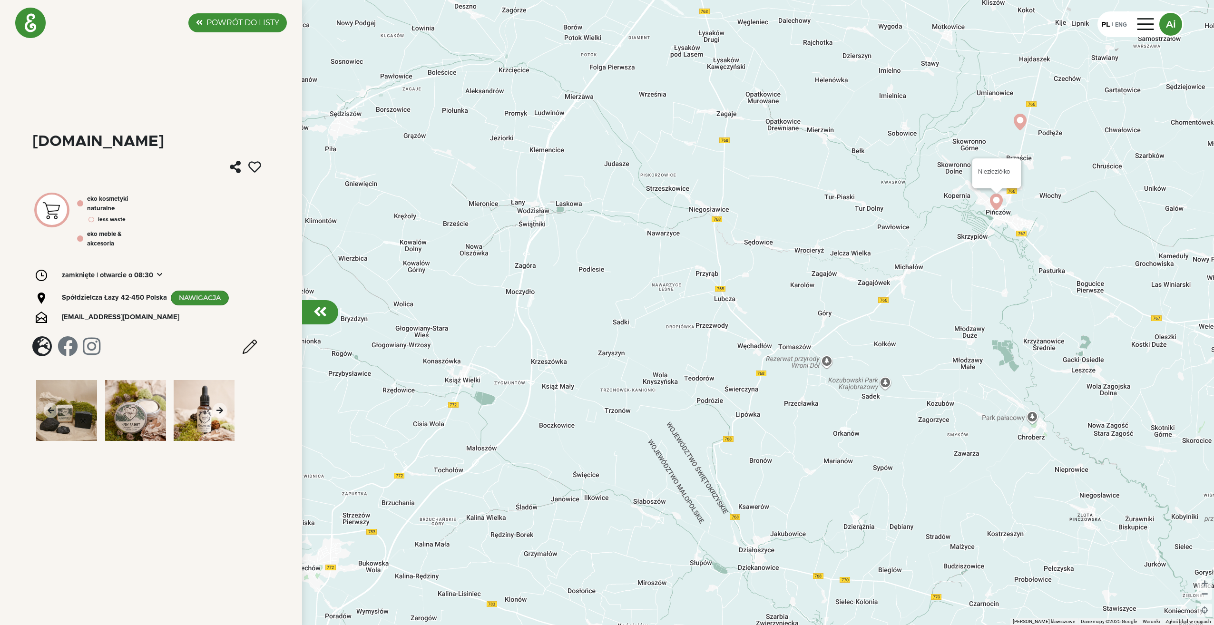
click at [997, 197] on img at bounding box center [996, 202] width 17 height 17
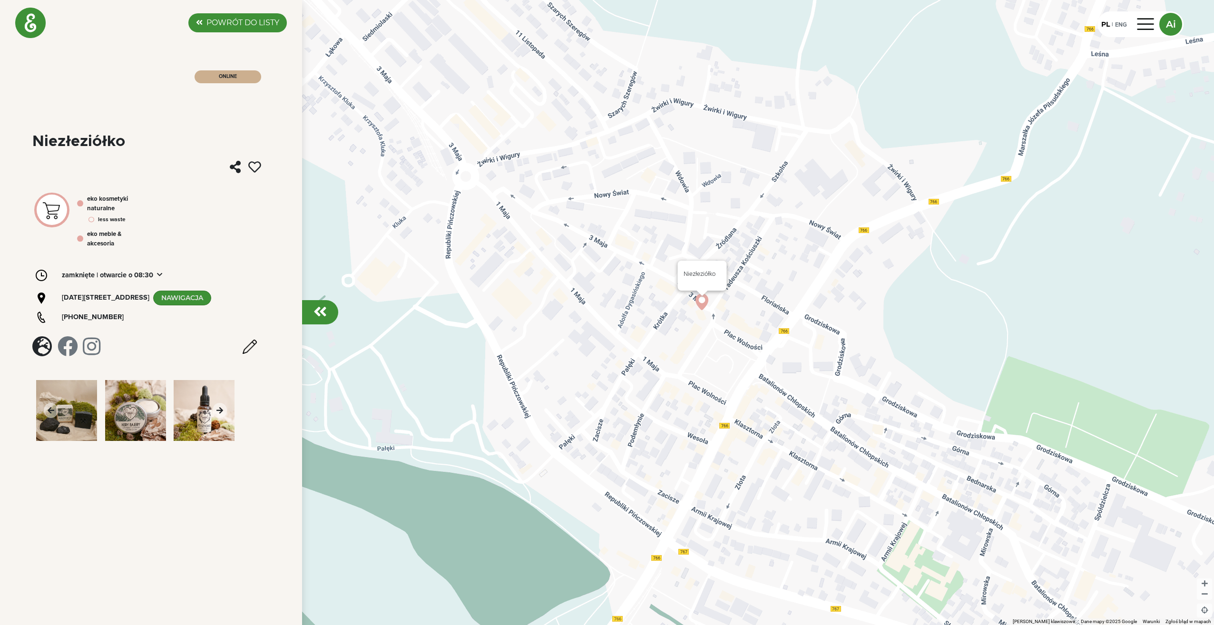
click at [702, 299] on img at bounding box center [702, 304] width 17 height 17
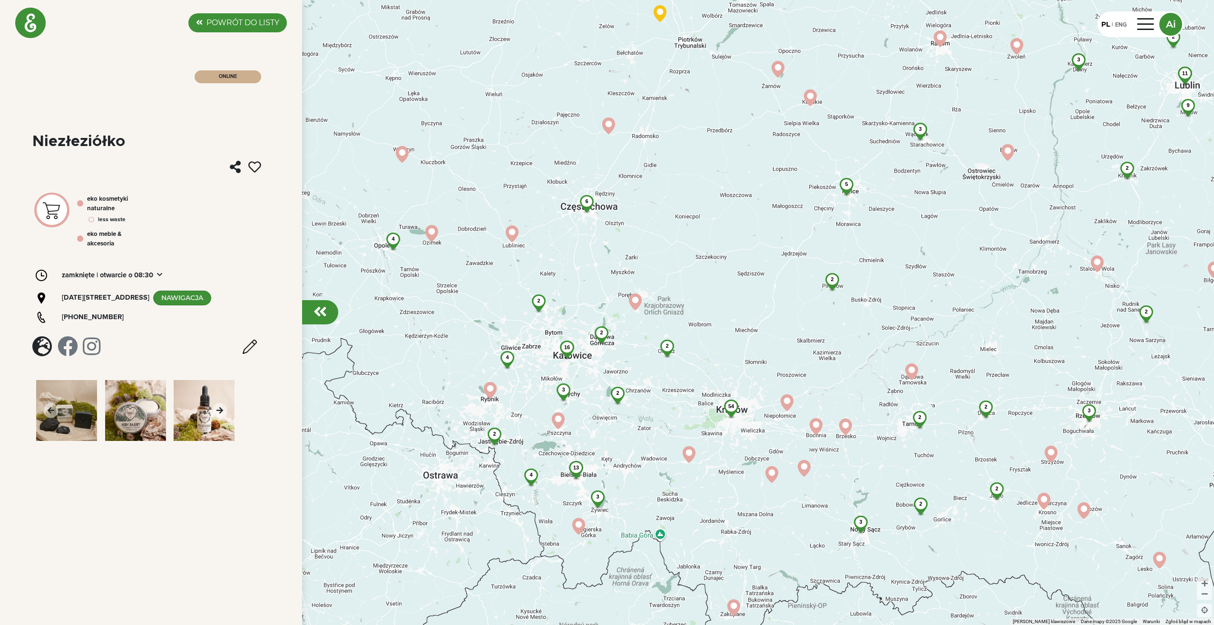
click at [727, 409] on div "54" at bounding box center [731, 406] width 27 height 13
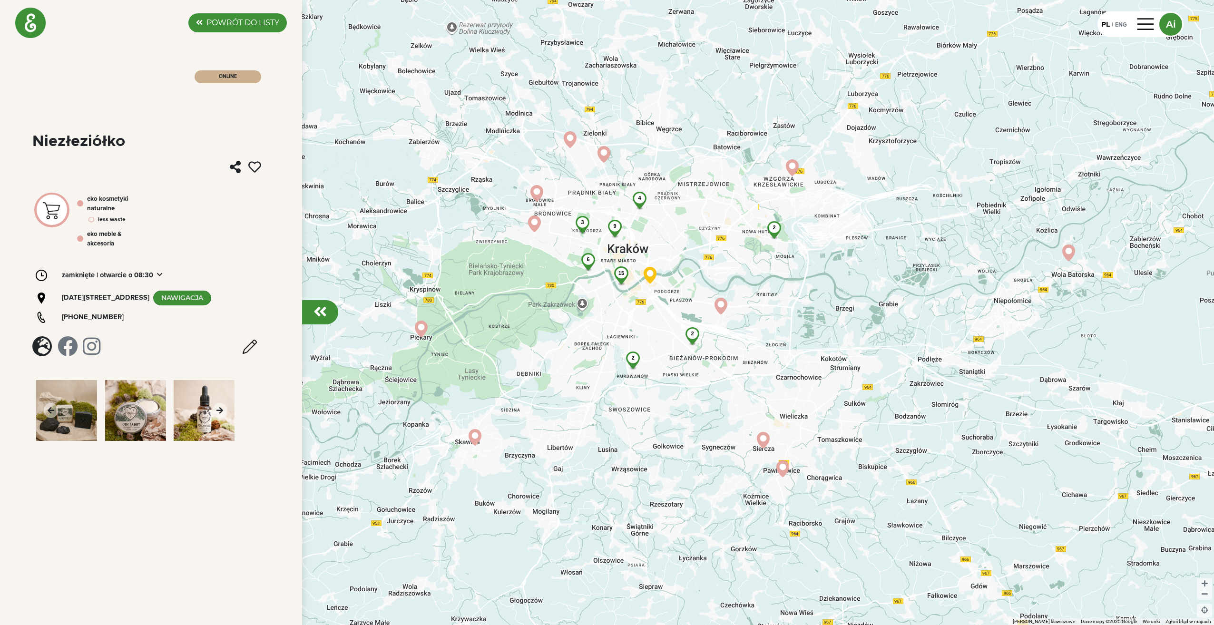
click at [583, 223] on span "3" at bounding box center [582, 222] width 3 height 6
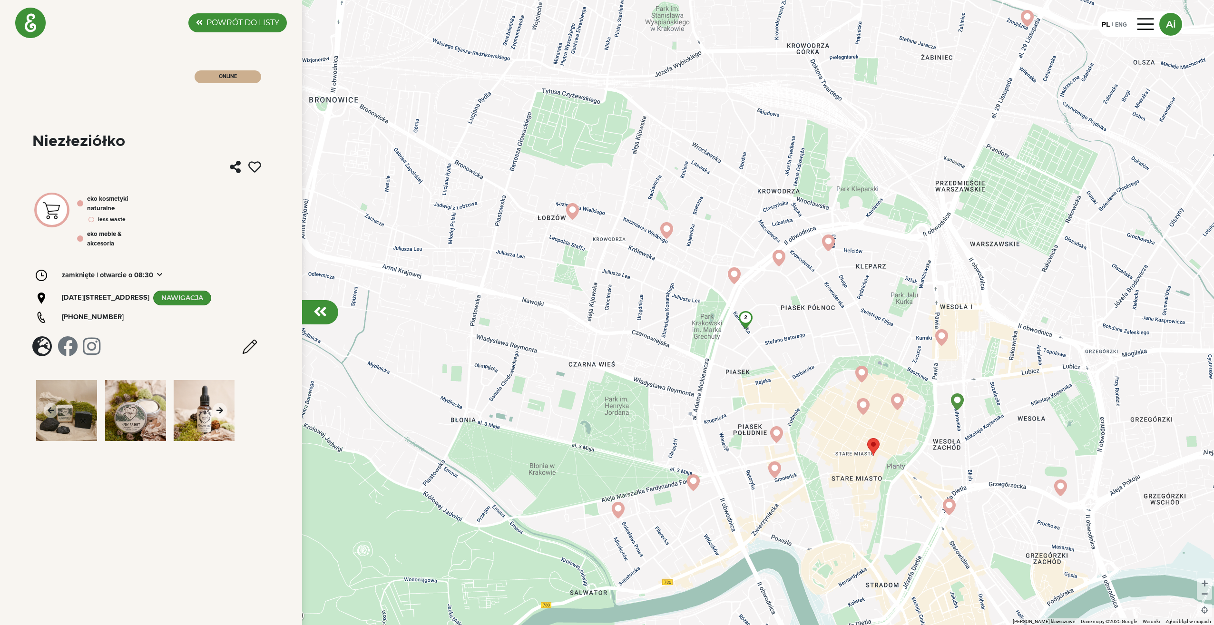
drag, startPoint x: 943, startPoint y: 508, endPoint x: 838, endPoint y: 350, distance: 189.6
click at [838, 350] on div "2" at bounding box center [607, 312] width 1214 height 625
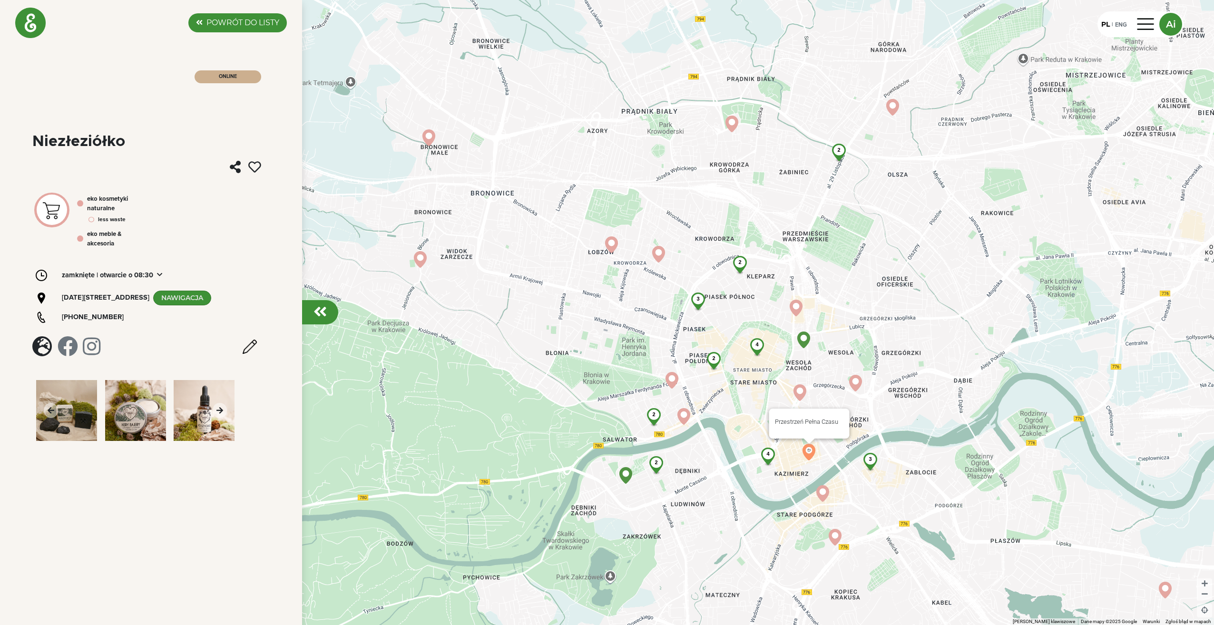
click at [811, 452] on img at bounding box center [809, 452] width 17 height 17
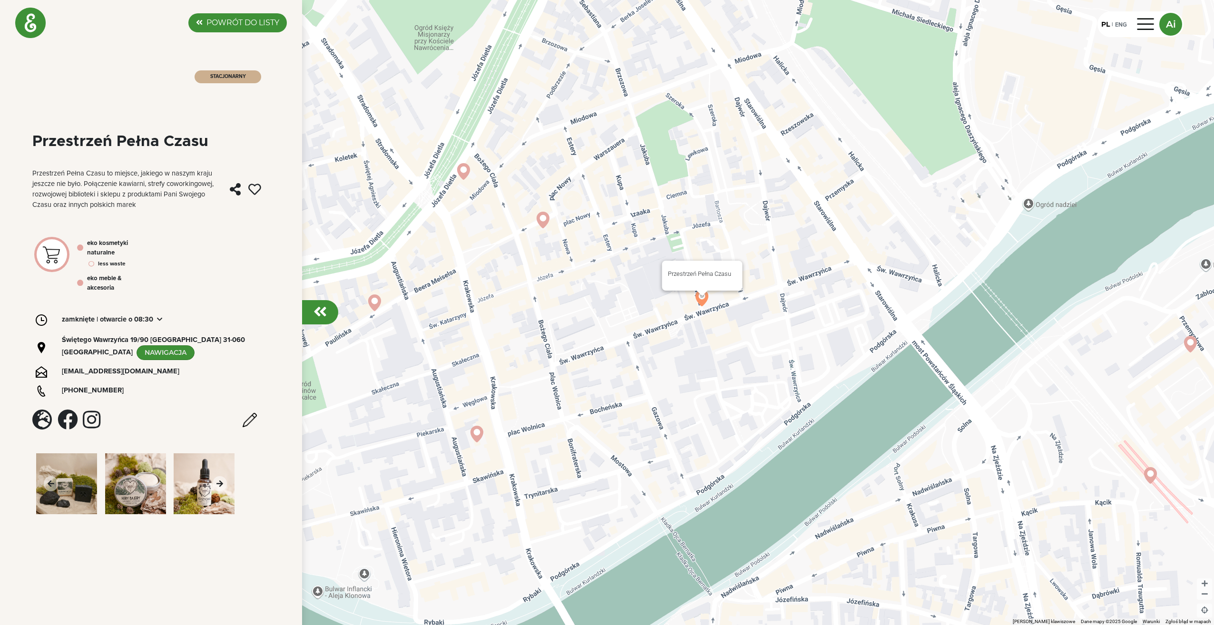
click at [703, 298] on img at bounding box center [702, 304] width 17 height 17
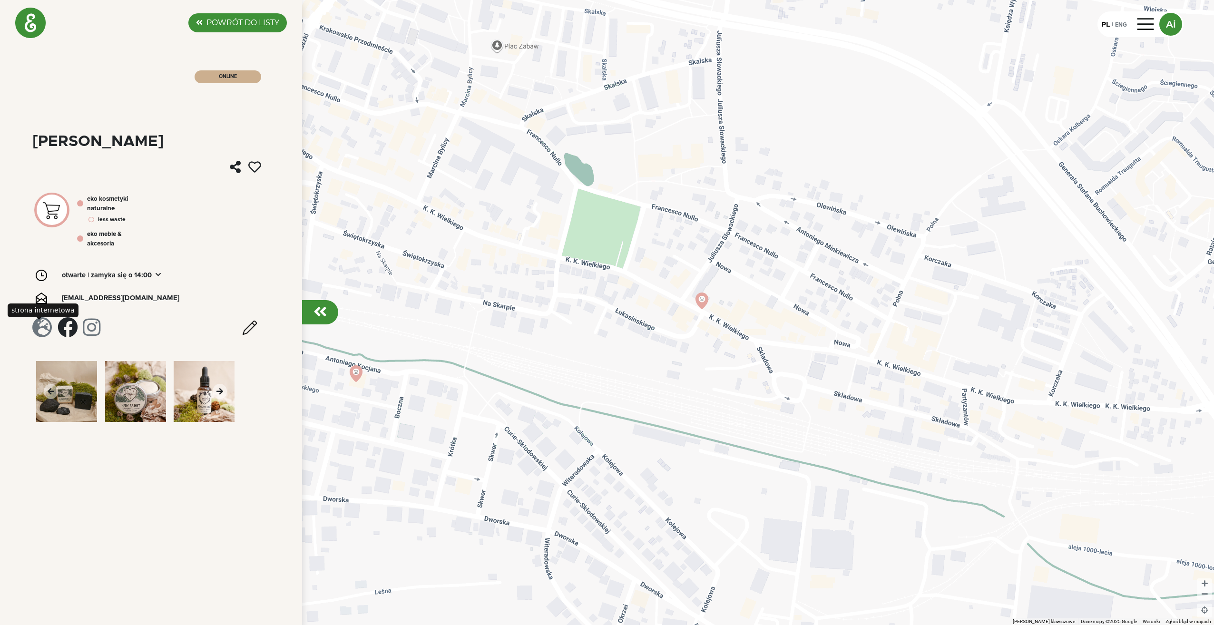
click at [40, 332] on em at bounding box center [42, 327] width 20 height 20
click at [40, 328] on em at bounding box center [42, 327] width 20 height 20
click at [70, 329] on em at bounding box center [68, 327] width 20 height 20
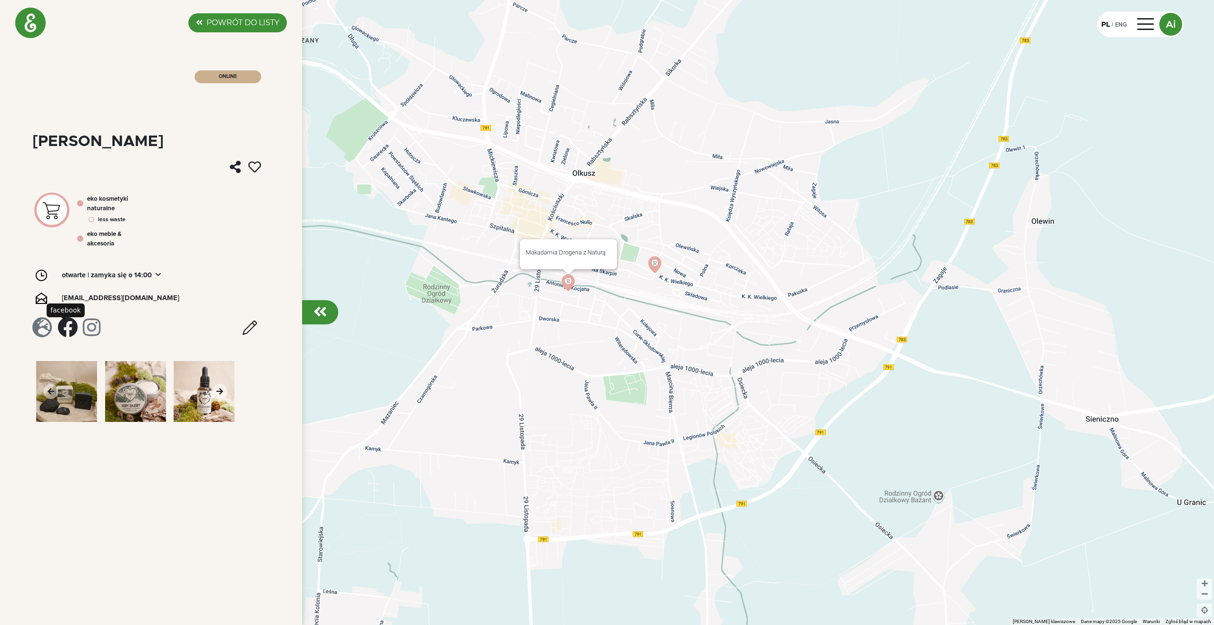
click at [565, 281] on img at bounding box center [568, 283] width 17 height 17
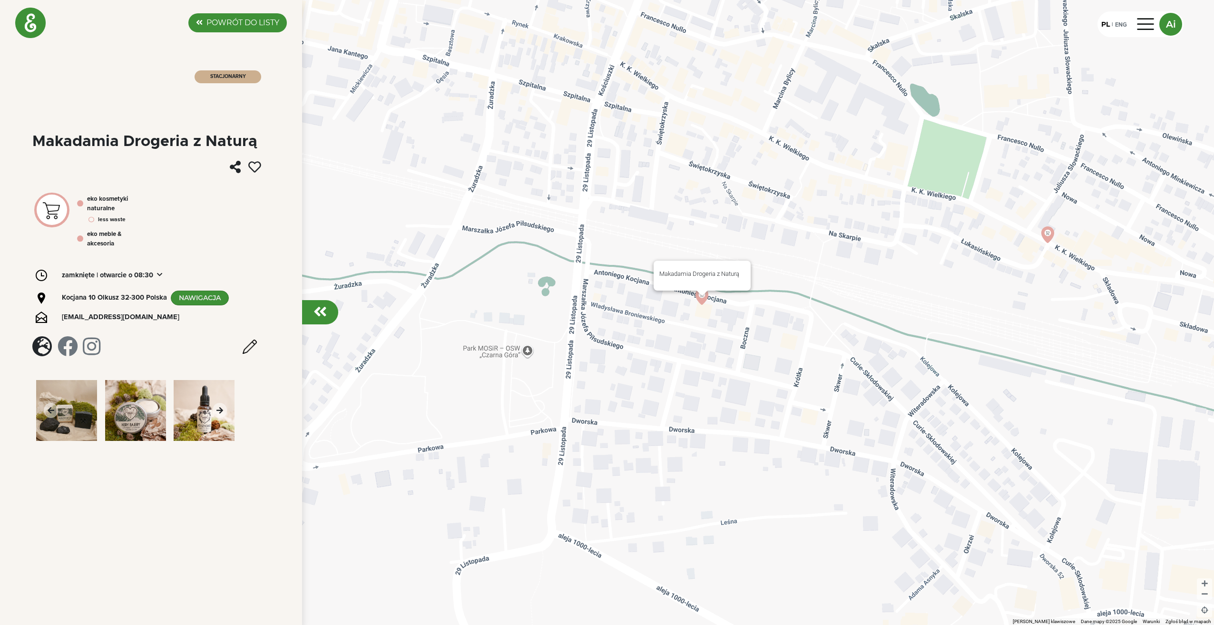
click at [702, 303] on img at bounding box center [702, 304] width 17 height 17
click at [38, 342] on em at bounding box center [42, 346] width 20 height 20
click at [67, 347] on em at bounding box center [68, 346] width 20 height 20
click at [94, 353] on em at bounding box center [92, 346] width 18 height 20
click at [192, 413] on img at bounding box center [204, 410] width 61 height 61
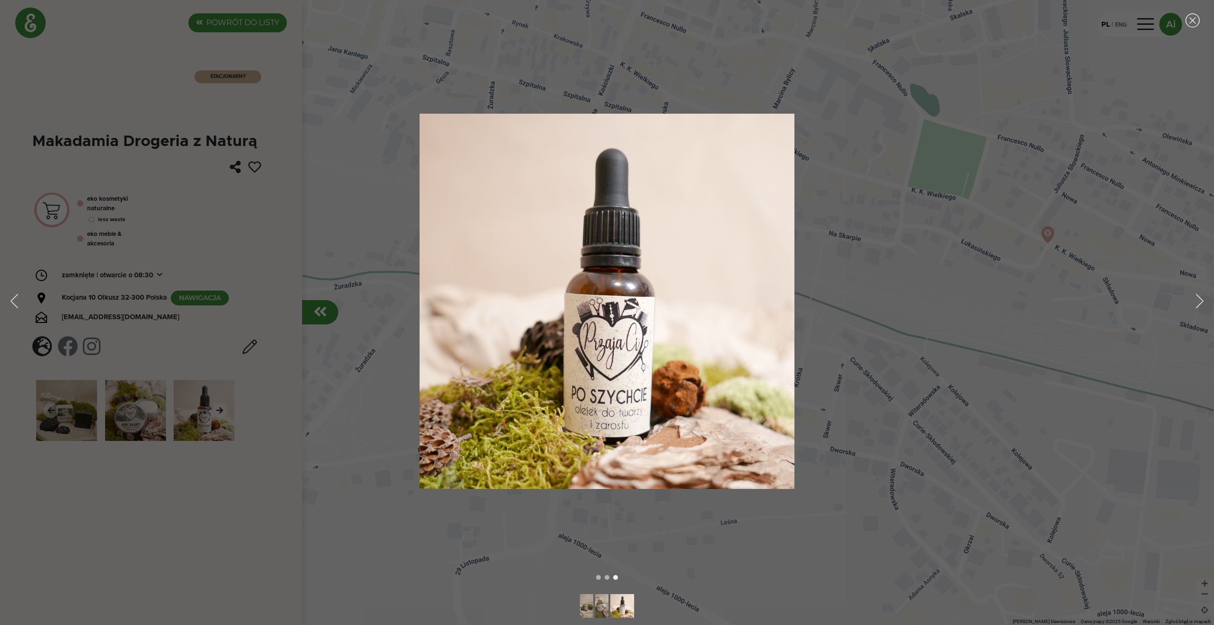
click at [60, 404] on main "Current image and navigation" at bounding box center [607, 301] width 1214 height 375
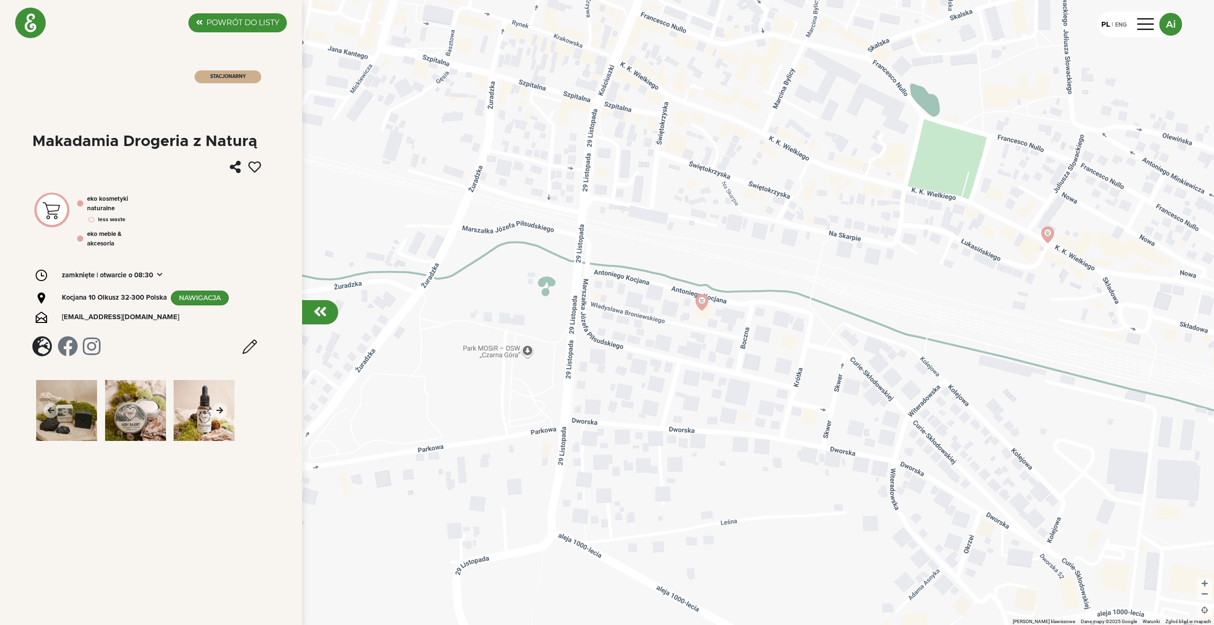
click at [51, 399] on img at bounding box center [66, 410] width 61 height 61
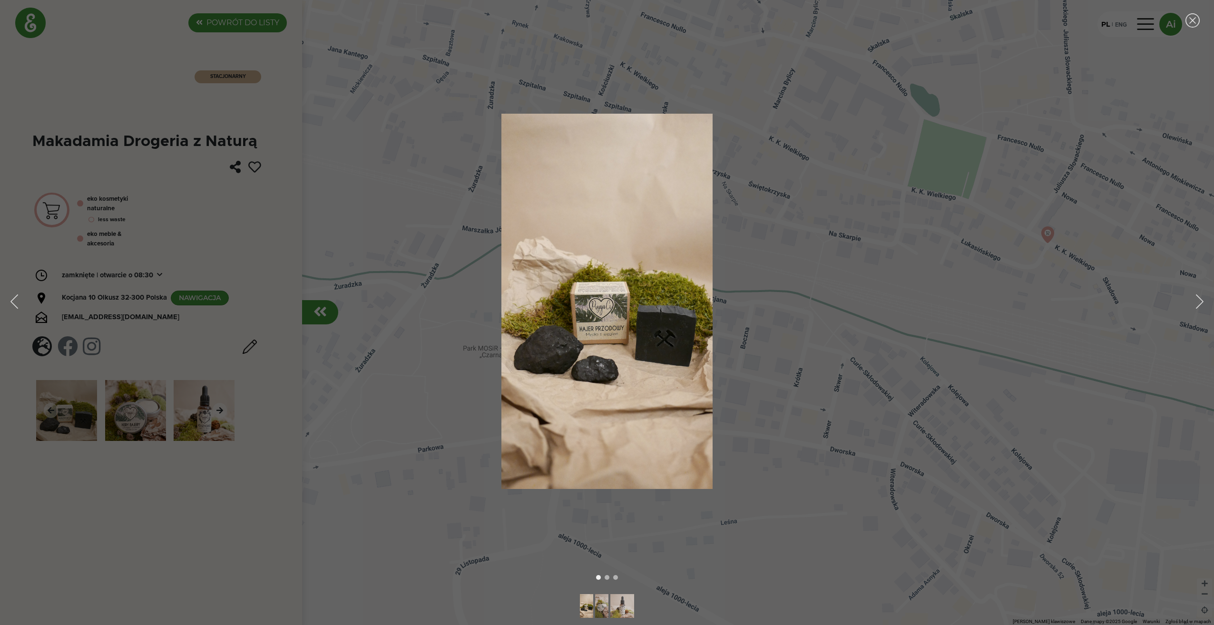
click at [759, 232] on main "Current image and navigation" at bounding box center [607, 301] width 1214 height 375
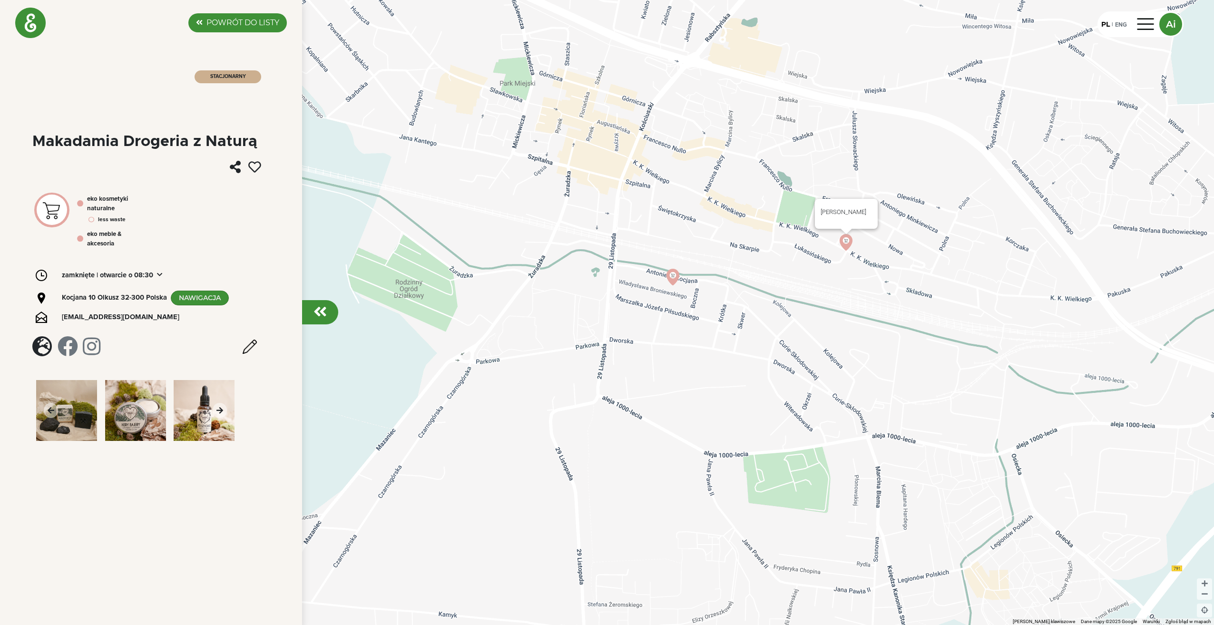
click at [846, 244] on img at bounding box center [846, 242] width 17 height 17
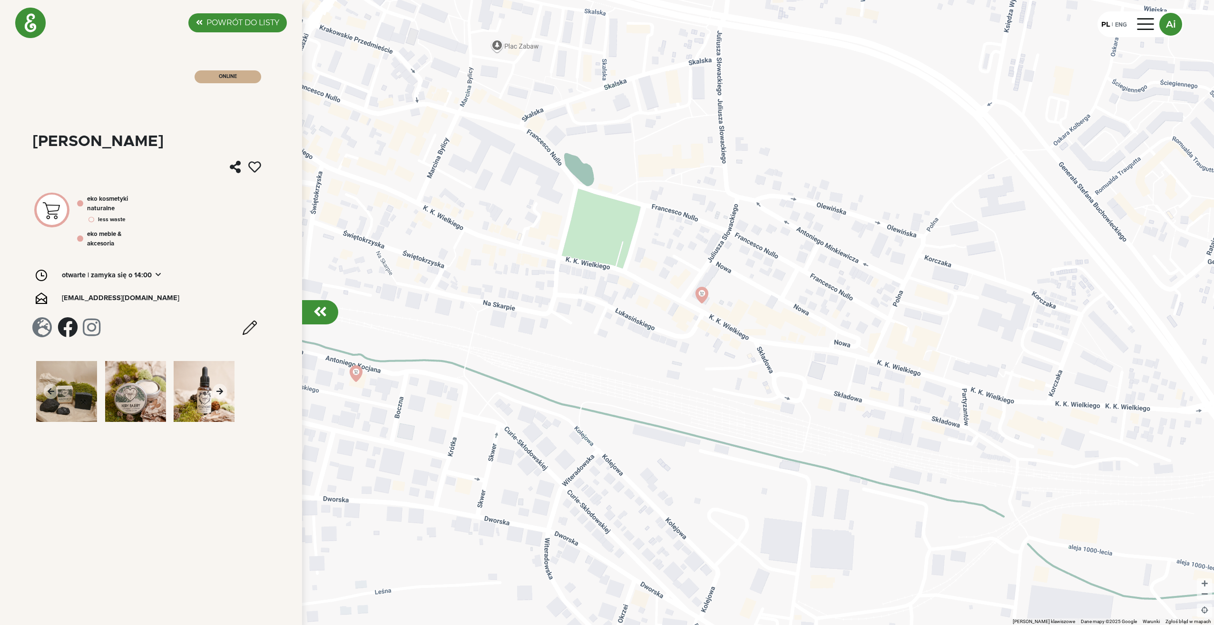
click at [76, 139] on div "Filip Z Konopii" at bounding box center [97, 141] width 131 height 15
click at [29, 20] on img at bounding box center [30, 23] width 30 height 30
click at [38, 23] on img at bounding box center [30, 23] width 30 height 30
click at [194, 23] on div "POWRÓT DO LISTY" at bounding box center [237, 22] width 98 height 19
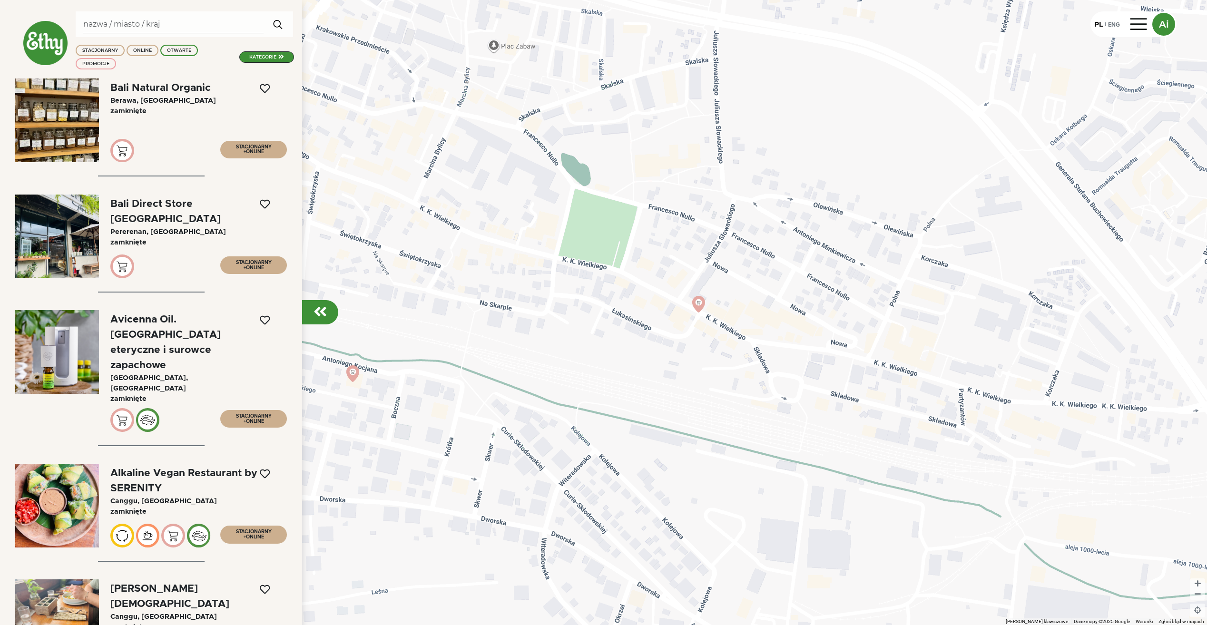
click at [345, 17] on div at bounding box center [603, 312] width 1207 height 625
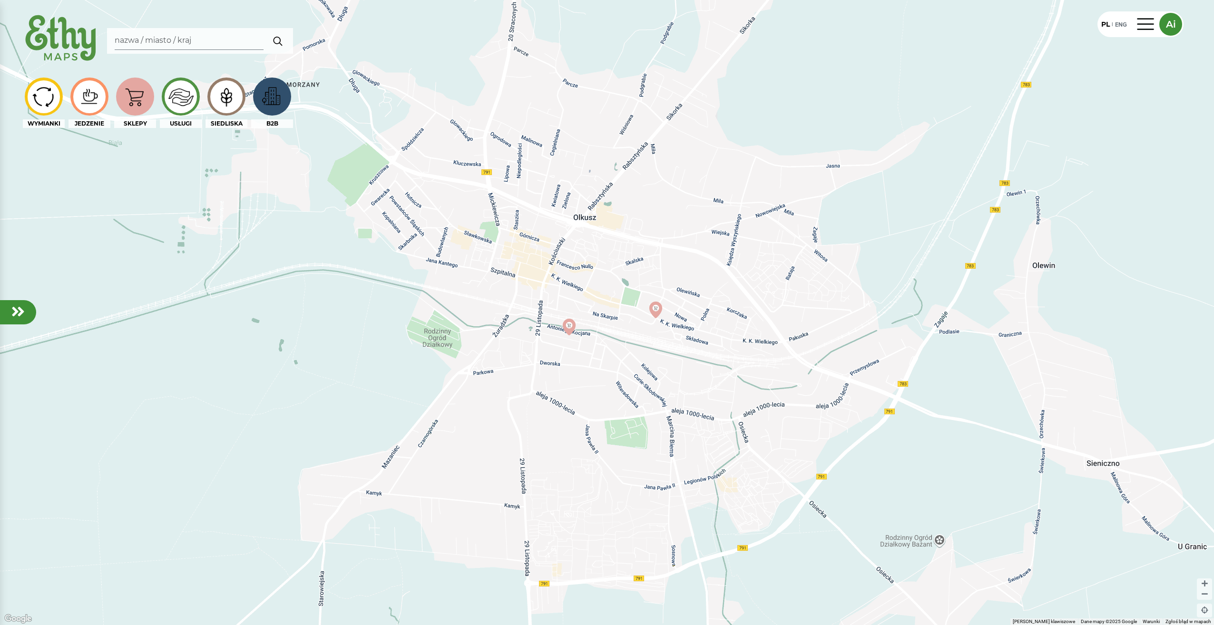
drag, startPoint x: 416, startPoint y: 180, endPoint x: 502, endPoint y: 243, distance: 106.2
click at [502, 243] on div at bounding box center [607, 312] width 1214 height 625
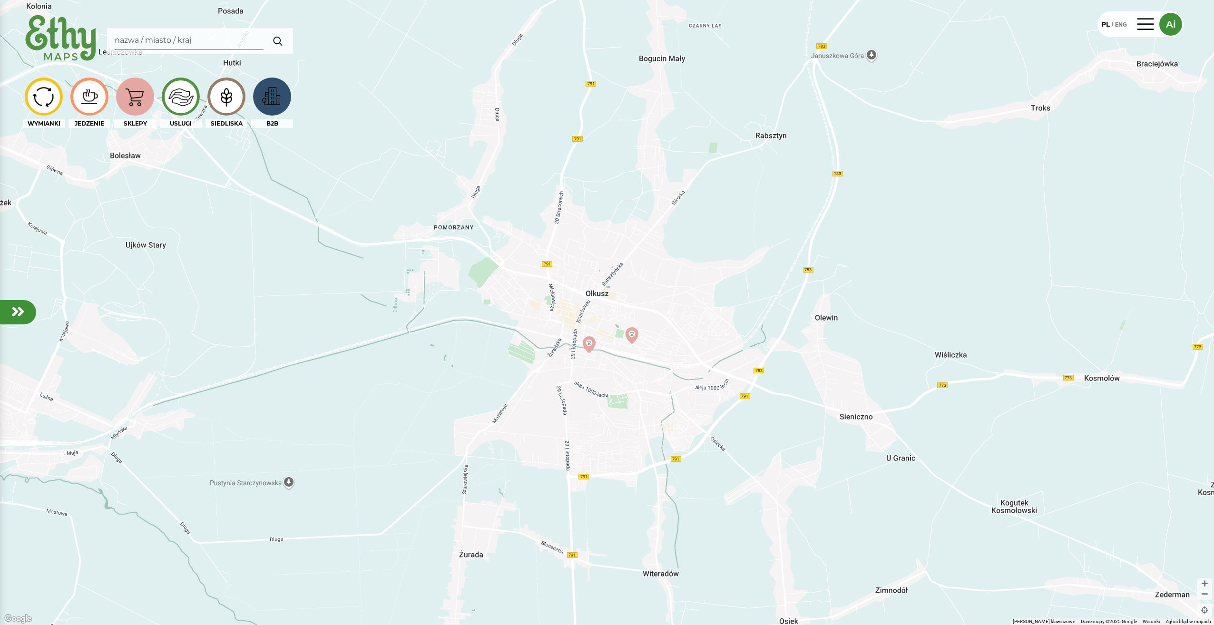
drag, startPoint x: 525, startPoint y: 179, endPoint x: 593, endPoint y: 329, distance: 164.4
click at [593, 329] on div at bounding box center [607, 312] width 1214 height 625
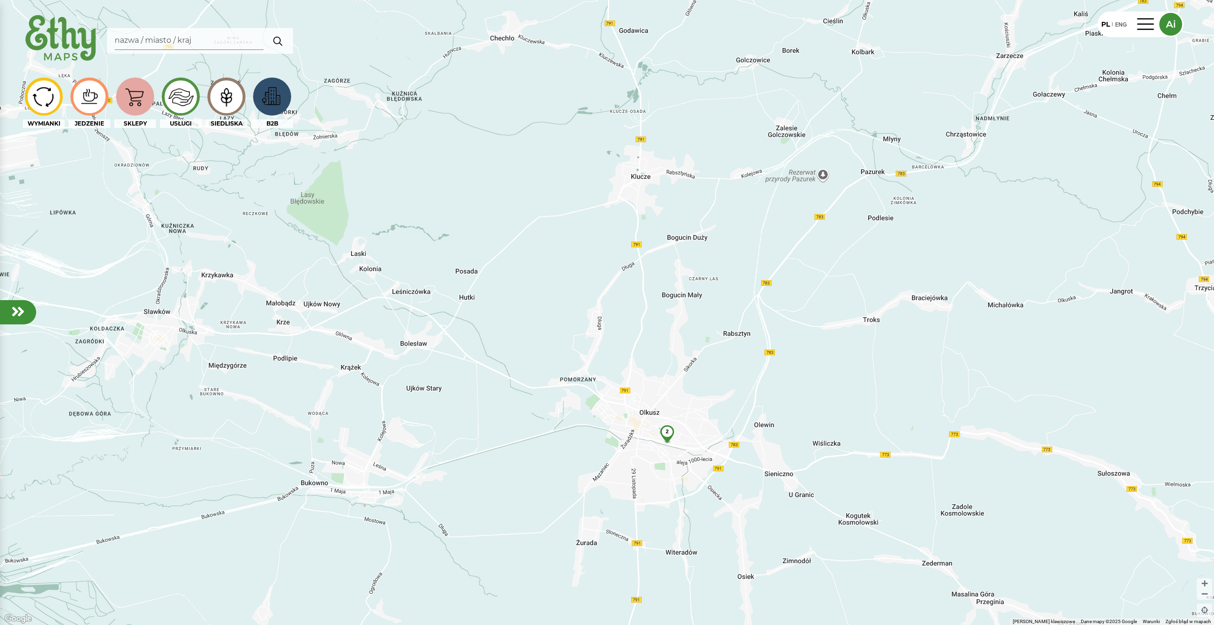
drag, startPoint x: 280, startPoint y: 213, endPoint x: 305, endPoint y: 265, distance: 58.1
click at [305, 265] on div "2" at bounding box center [607, 312] width 1214 height 625
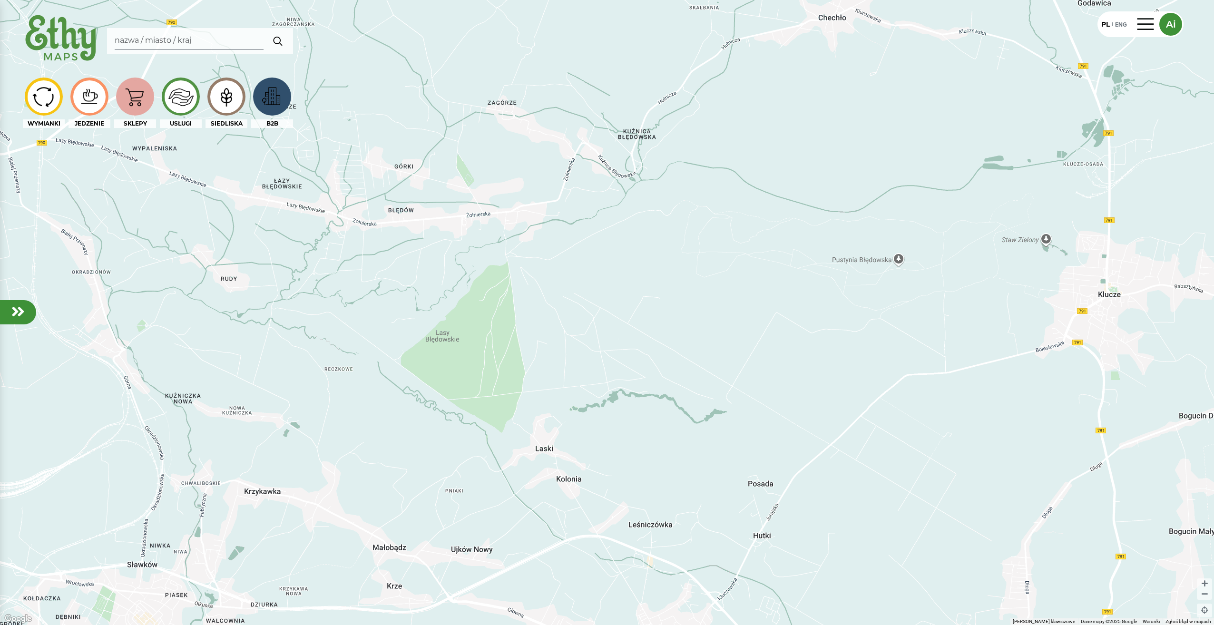
drag, startPoint x: 358, startPoint y: 214, endPoint x: 460, endPoint y: 316, distance: 144.0
click at [460, 316] on div at bounding box center [607, 312] width 1214 height 625
